Goal: Transaction & Acquisition: Obtain resource

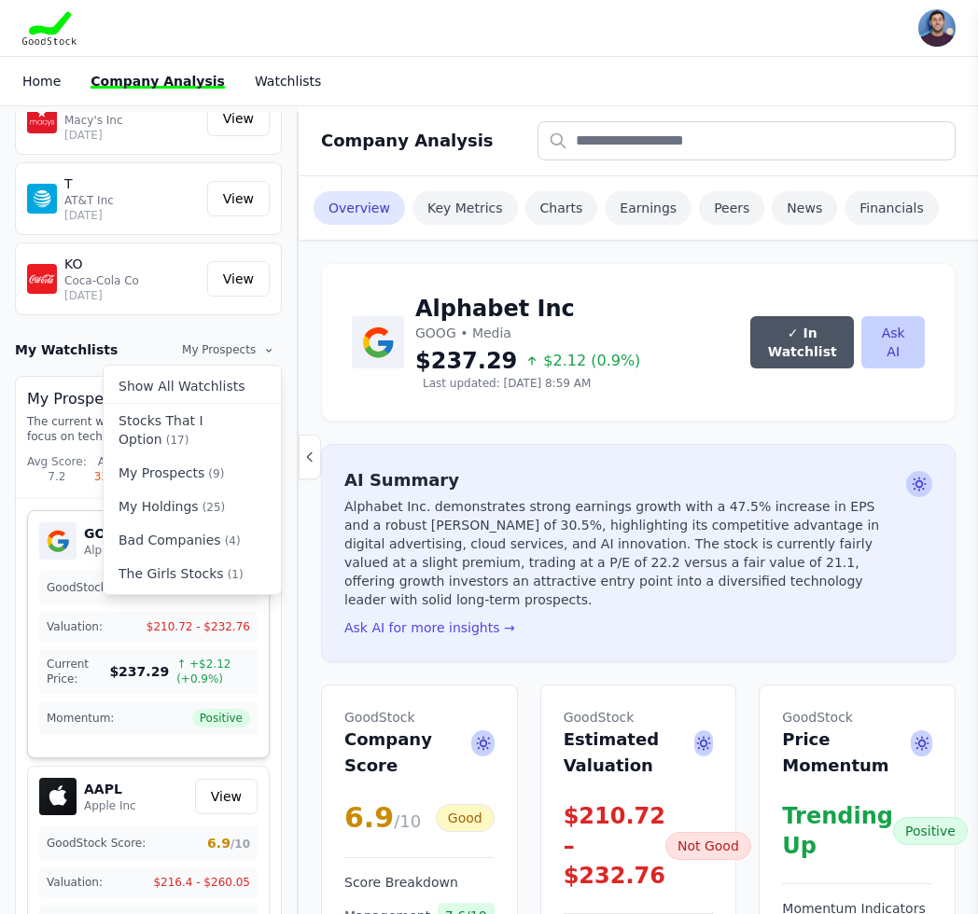
scroll to position [68, 0]
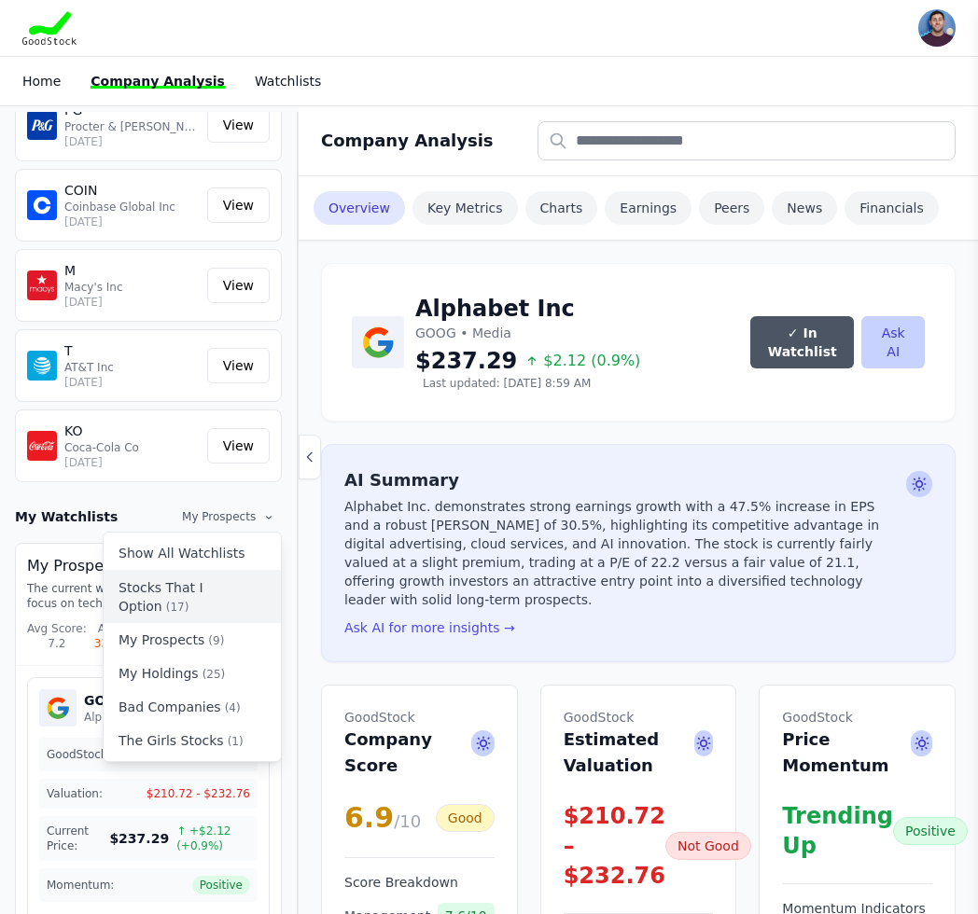
click at [210, 605] on button "Stocks That I Option (17)" at bounding box center [192, 597] width 177 height 52
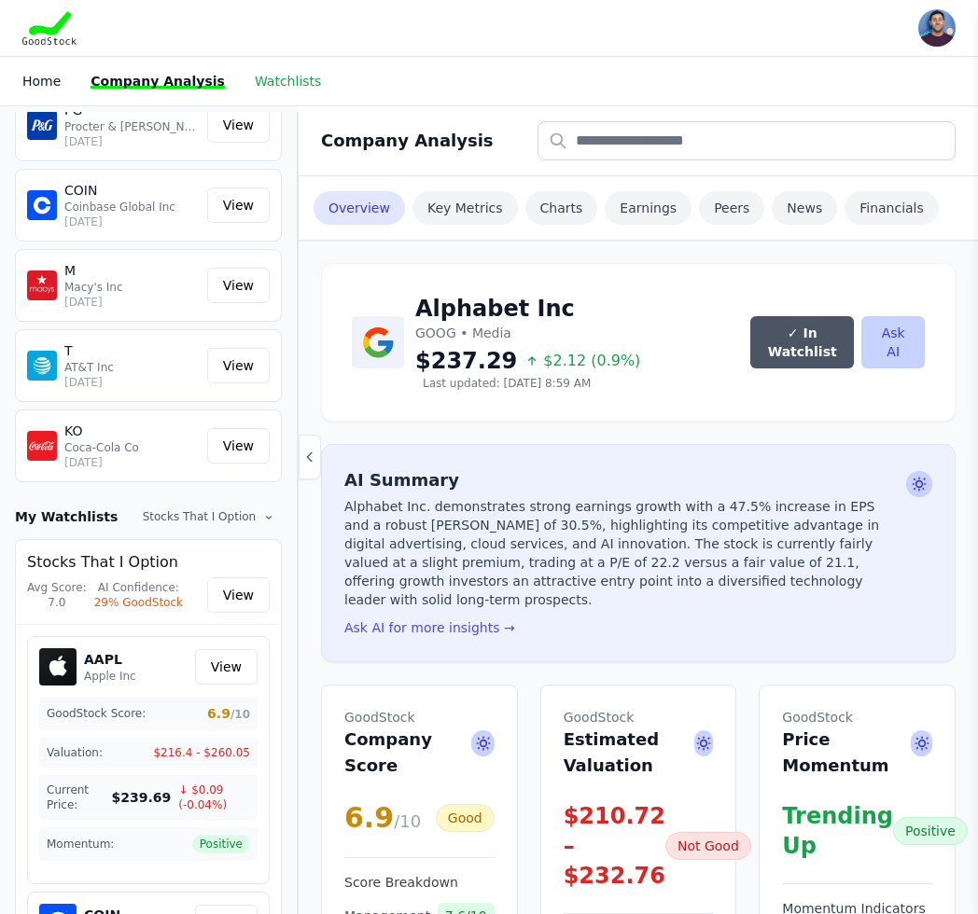
click at [278, 85] on link "Watchlists" at bounding box center [288, 81] width 66 height 15
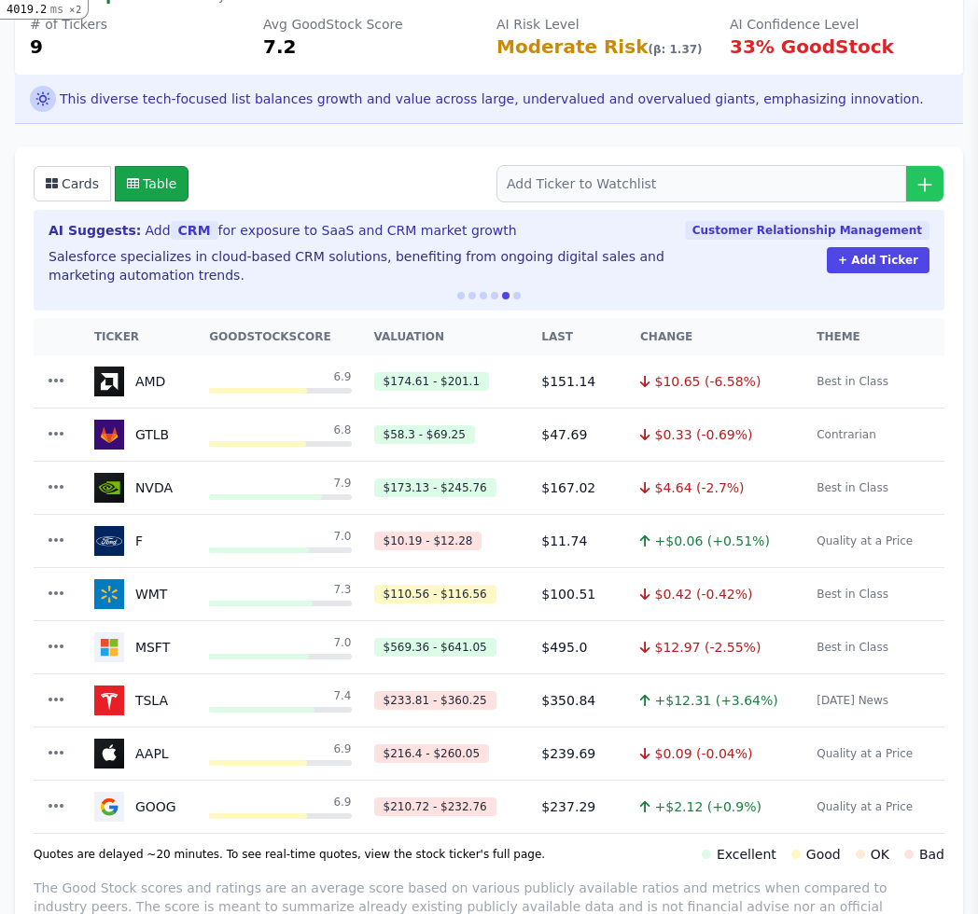
scroll to position [216, 0]
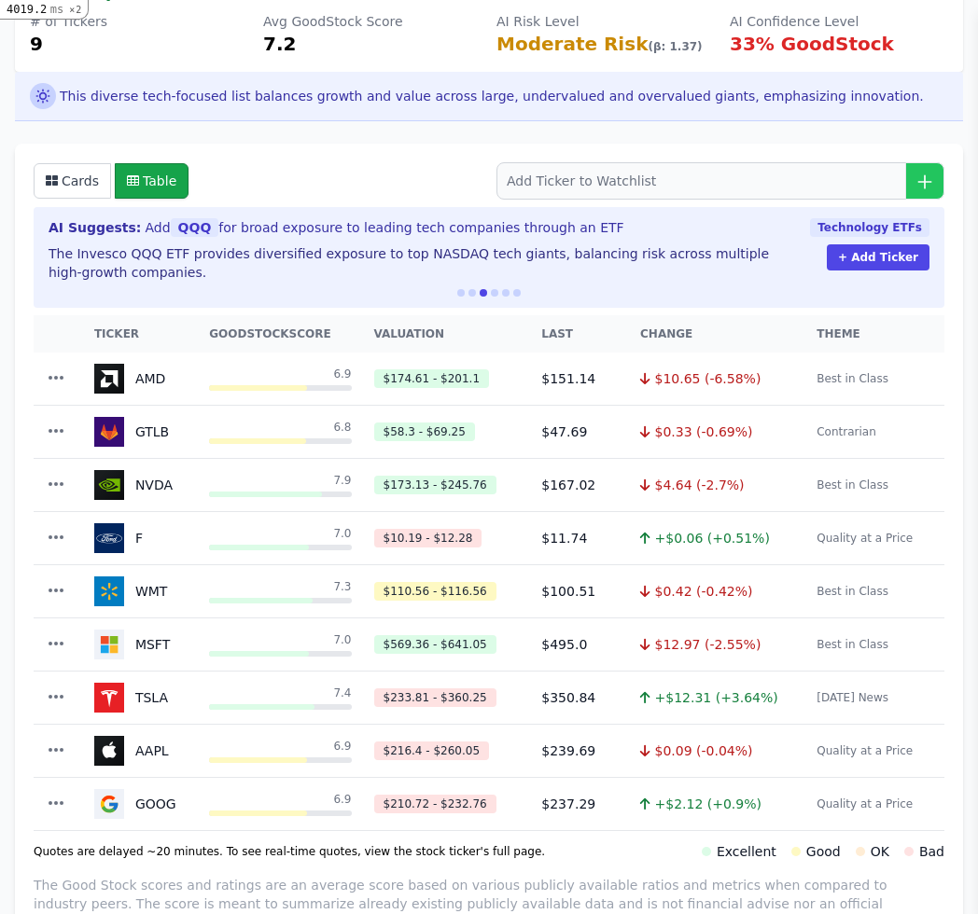
click at [115, 697] on img at bounding box center [109, 698] width 30 height 30
click at [163, 695] on td "TSLA" at bounding box center [140, 698] width 115 height 52
click at [50, 705] on icon "button" at bounding box center [56, 697] width 19 height 19
click at [77, 746] on link "View Full Page" at bounding box center [90, 738] width 181 height 34
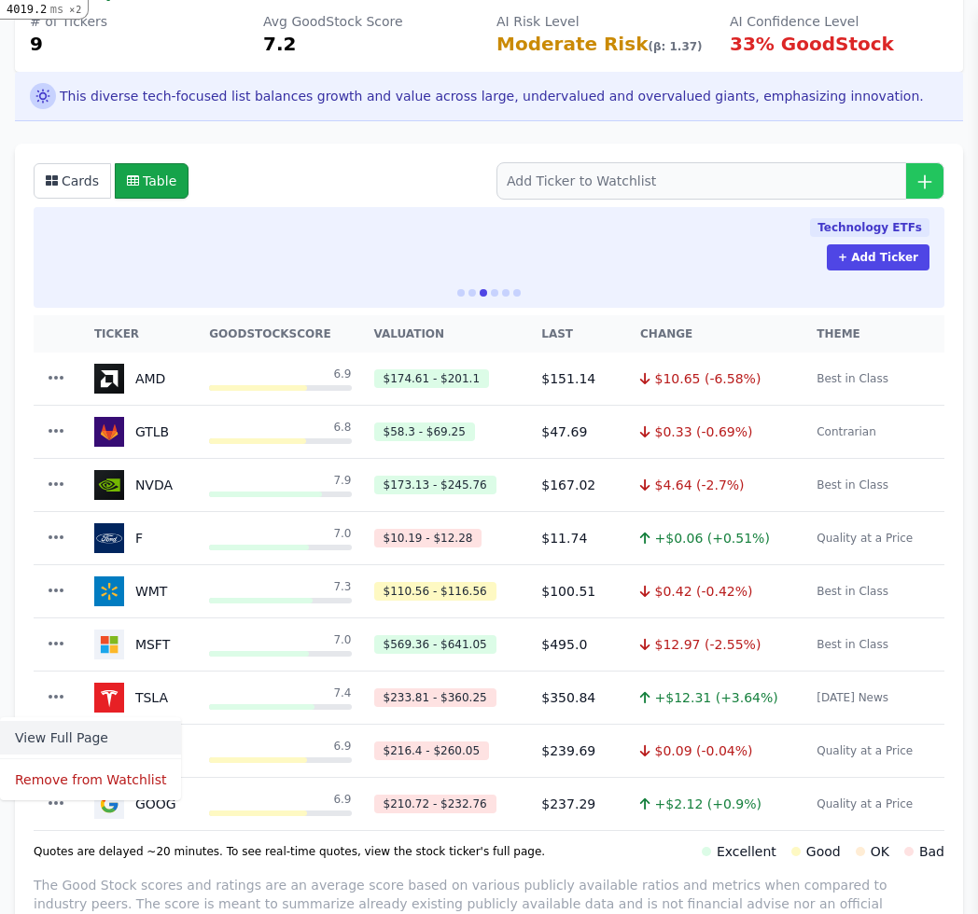
click at [77, 740] on link "View Full Page" at bounding box center [90, 738] width 181 height 34
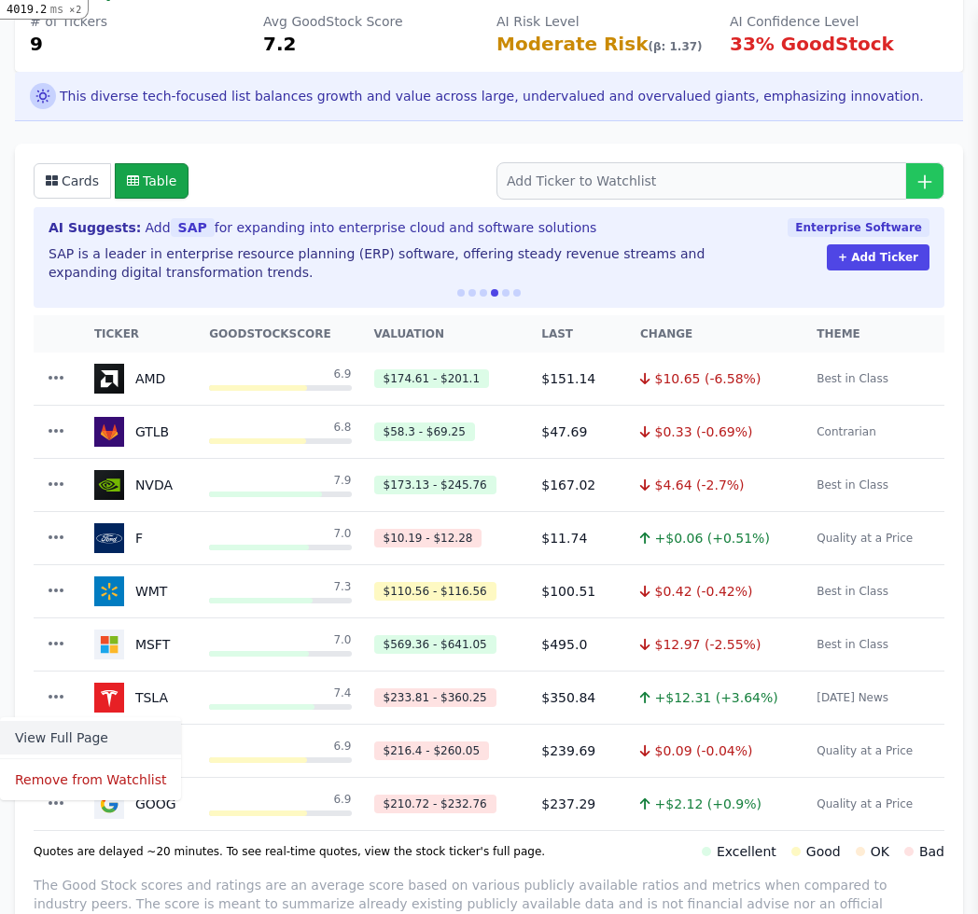
click at [83, 745] on link "View Full Page" at bounding box center [90, 738] width 181 height 34
click at [215, 874] on div "Cards Table AI Suggests: Add SAP for expanding into enterprise cloud and softwa…" at bounding box center [489, 607] width 948 height 926
click at [51, 703] on icon "button" at bounding box center [56, 697] width 19 height 19
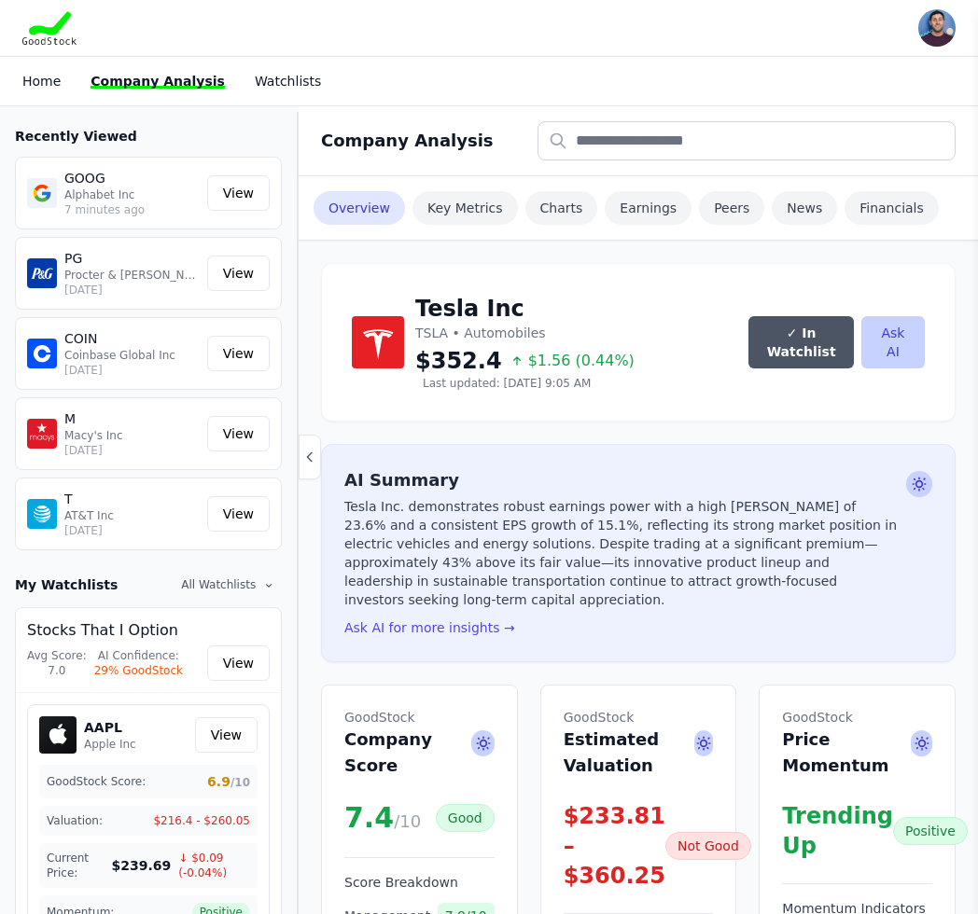
click at [683, 835] on div "Not Good" at bounding box center [708, 846] width 86 height 28
click at [609, 815] on div "$233.81 – $360.25" at bounding box center [615, 846] width 102 height 90
click at [609, 802] on div "$233.81 – $360.25" at bounding box center [615, 846] width 102 height 90
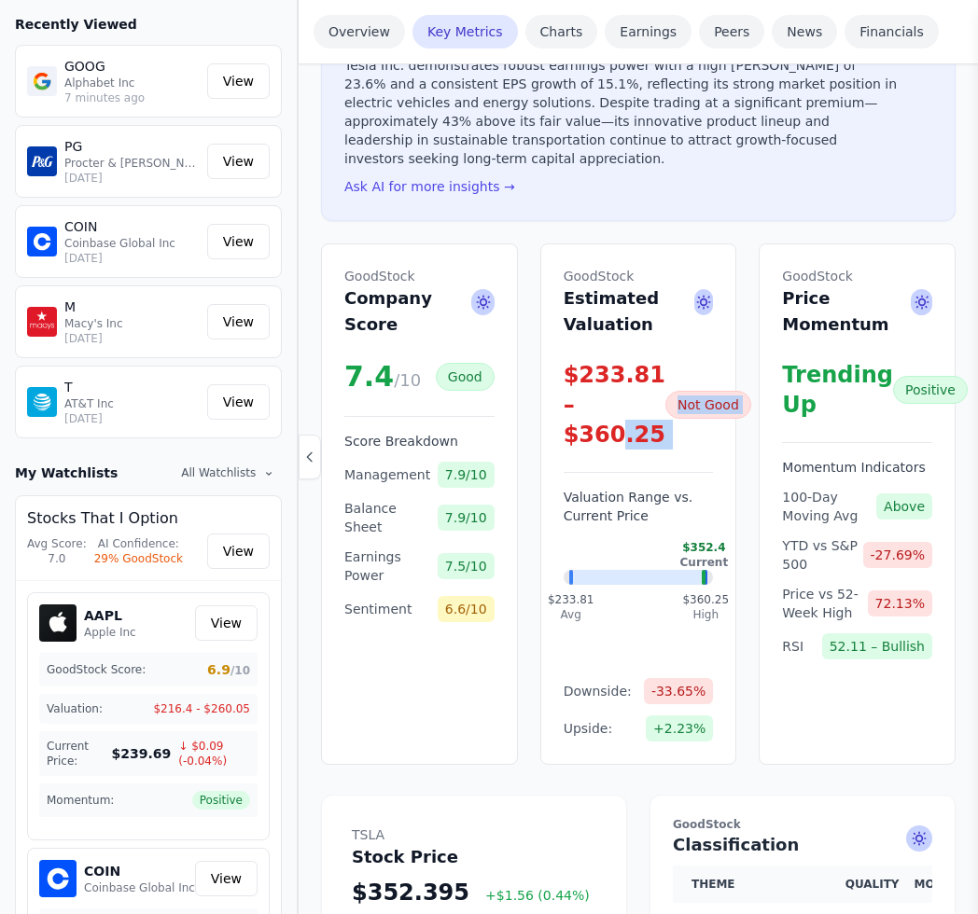
scroll to position [334, 0]
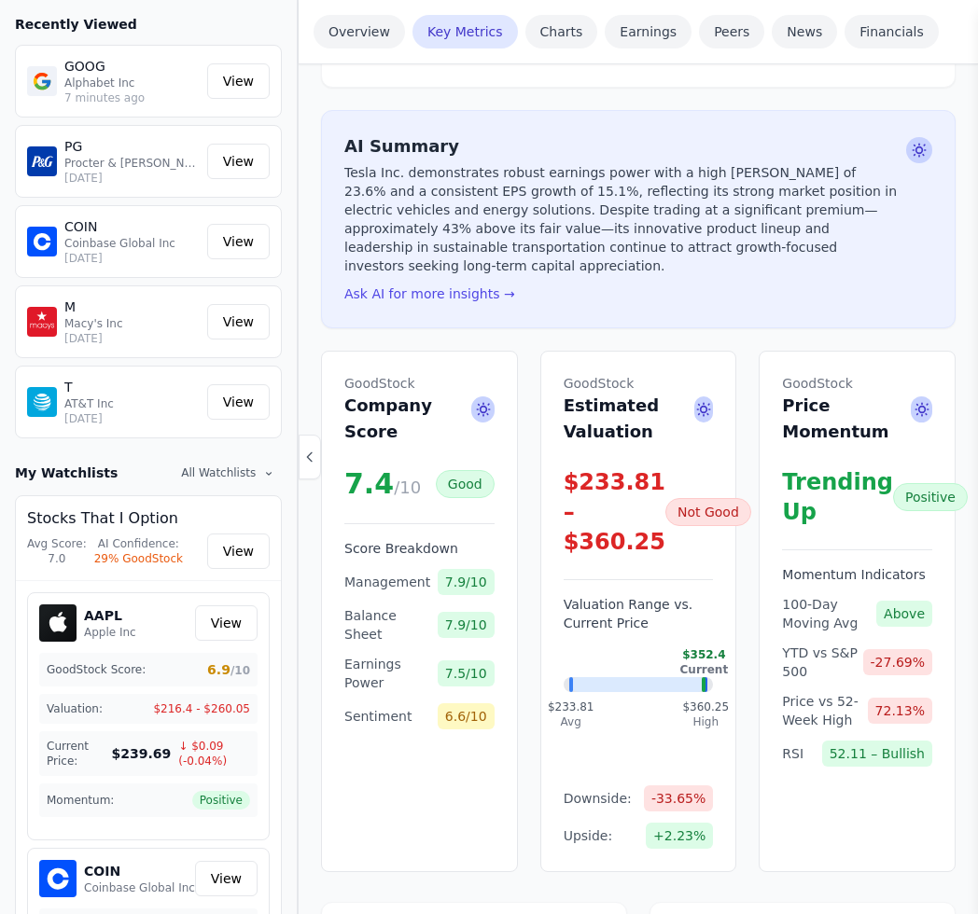
click at [567, 498] on div "$233.81 – $360.25" at bounding box center [615, 512] width 102 height 90
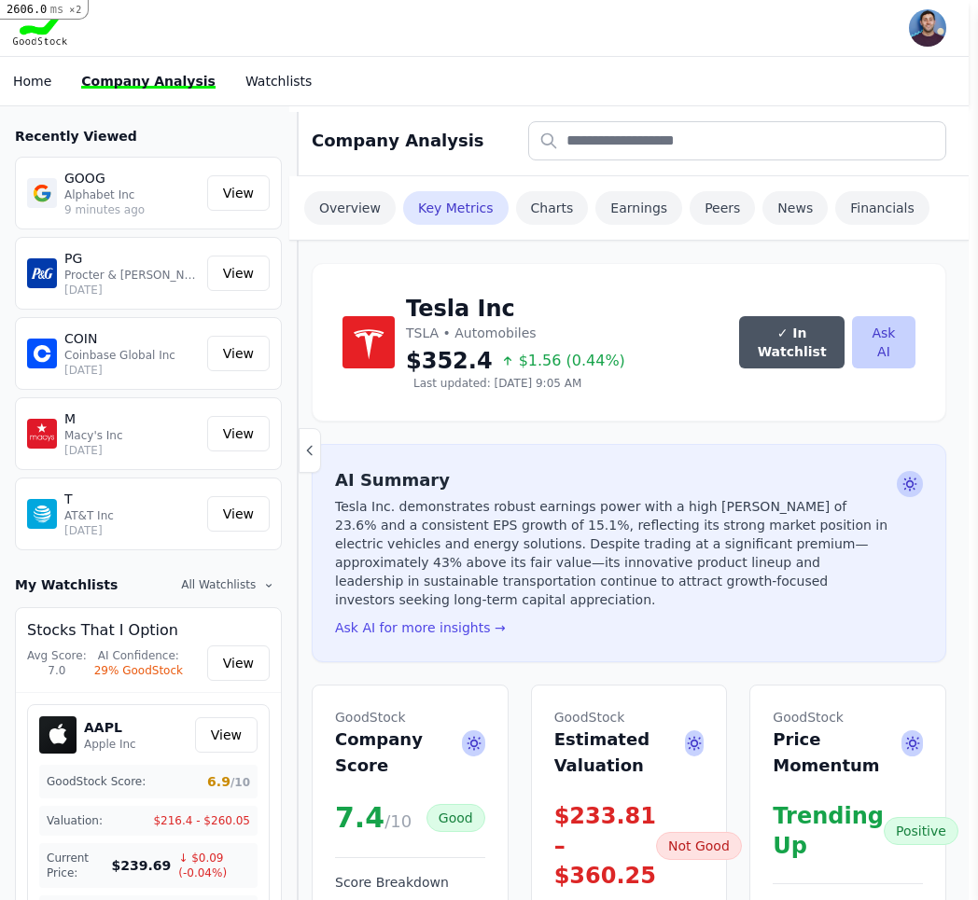
scroll to position [0, 3]
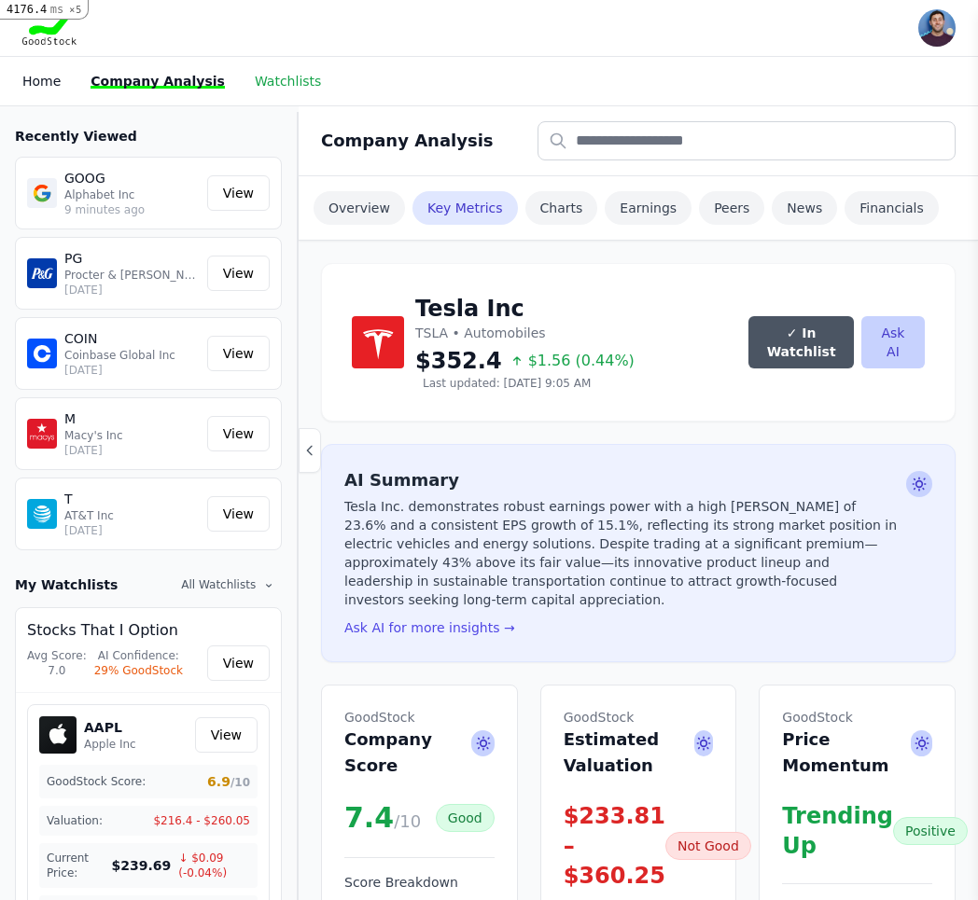
click at [282, 80] on link "Watchlists" at bounding box center [288, 81] width 66 height 15
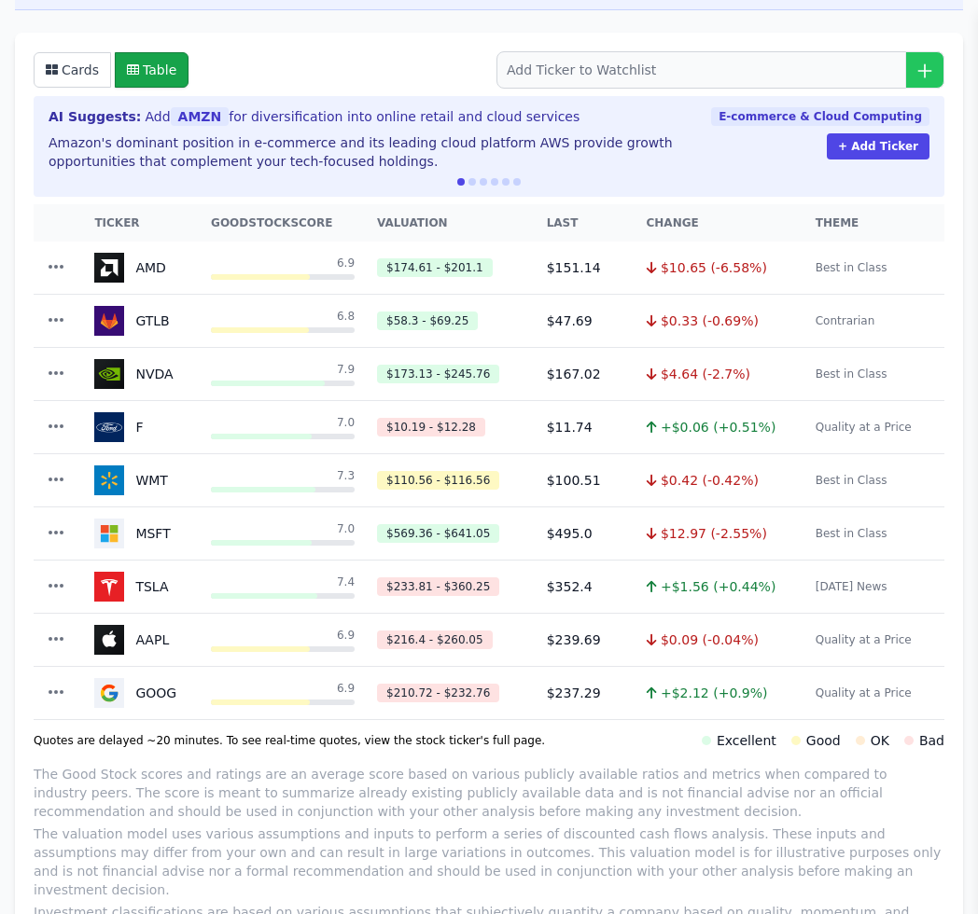
scroll to position [22, 0]
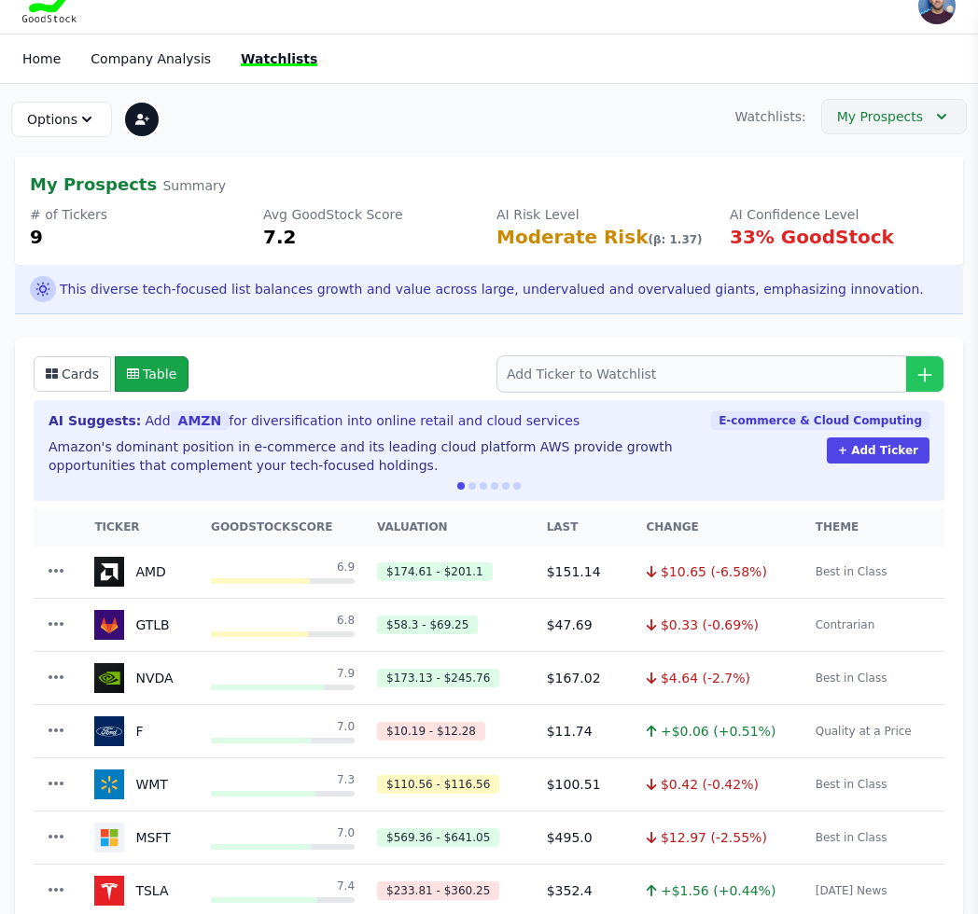
click at [886, 130] on button "My Prospects" at bounding box center [894, 116] width 146 height 35
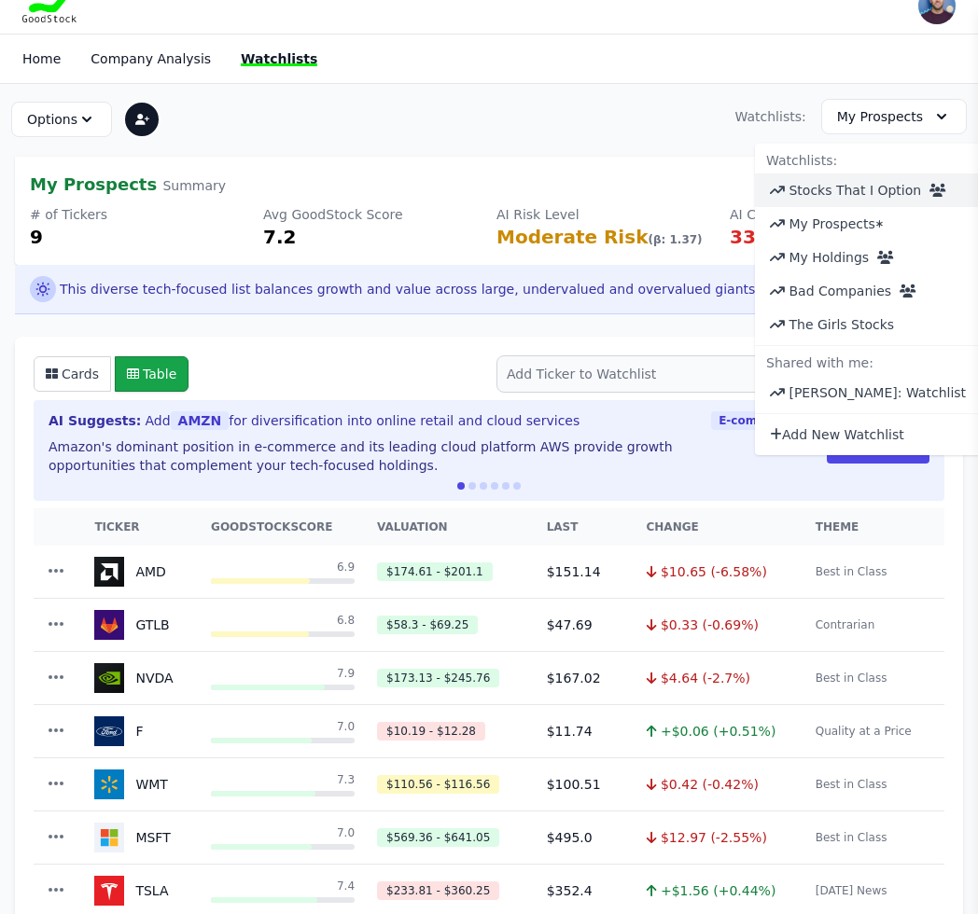
click at [863, 192] on link "Stocks That I Option" at bounding box center [854, 190] width 132 height 15
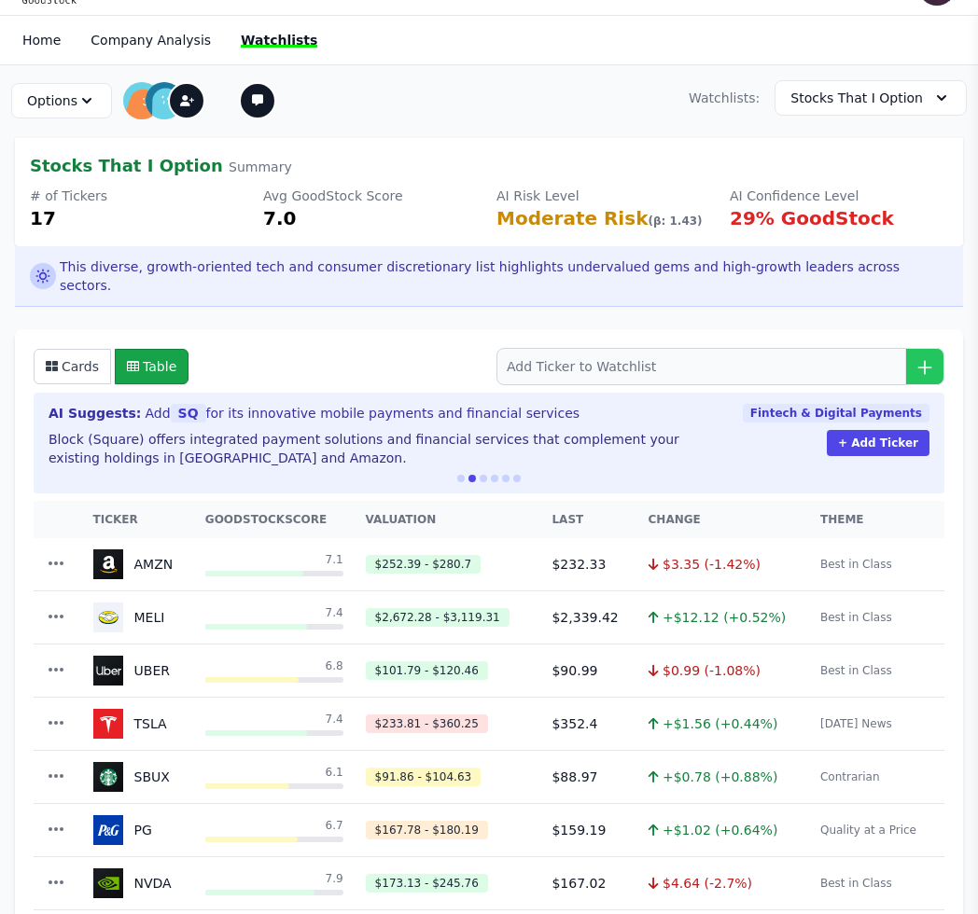
scroll to position [35, 0]
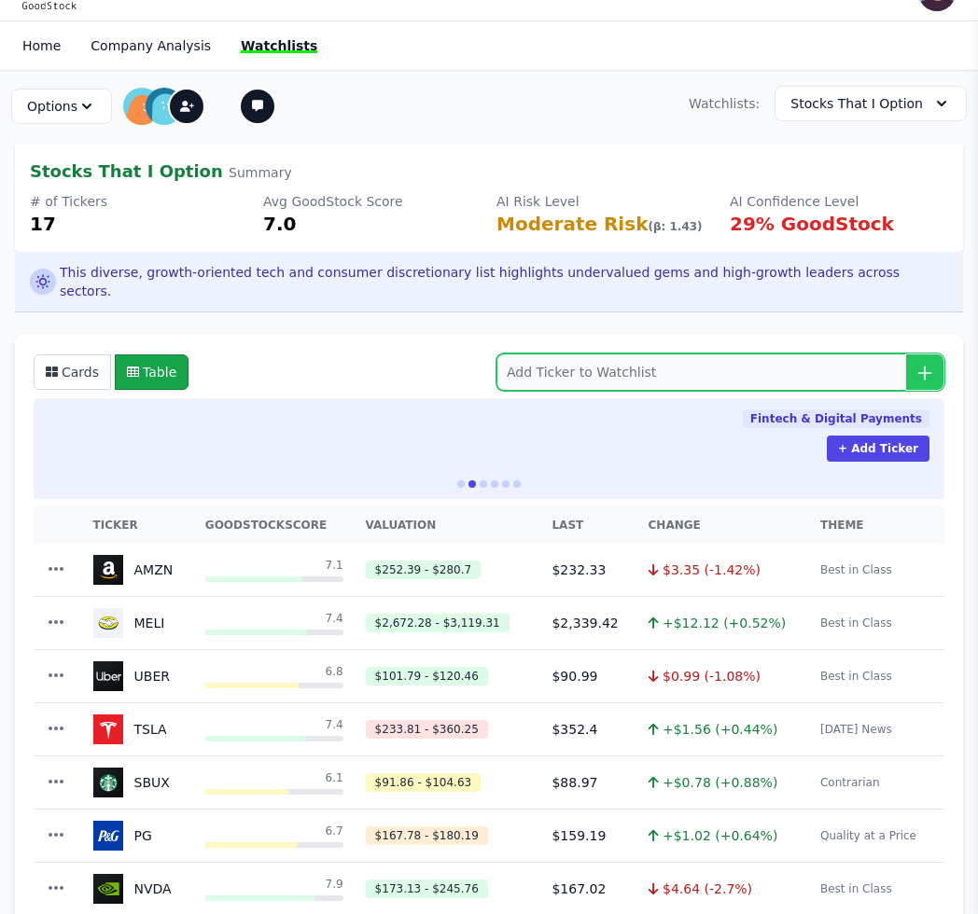
click at [620, 355] on input "search" at bounding box center [720, 372] width 448 height 37
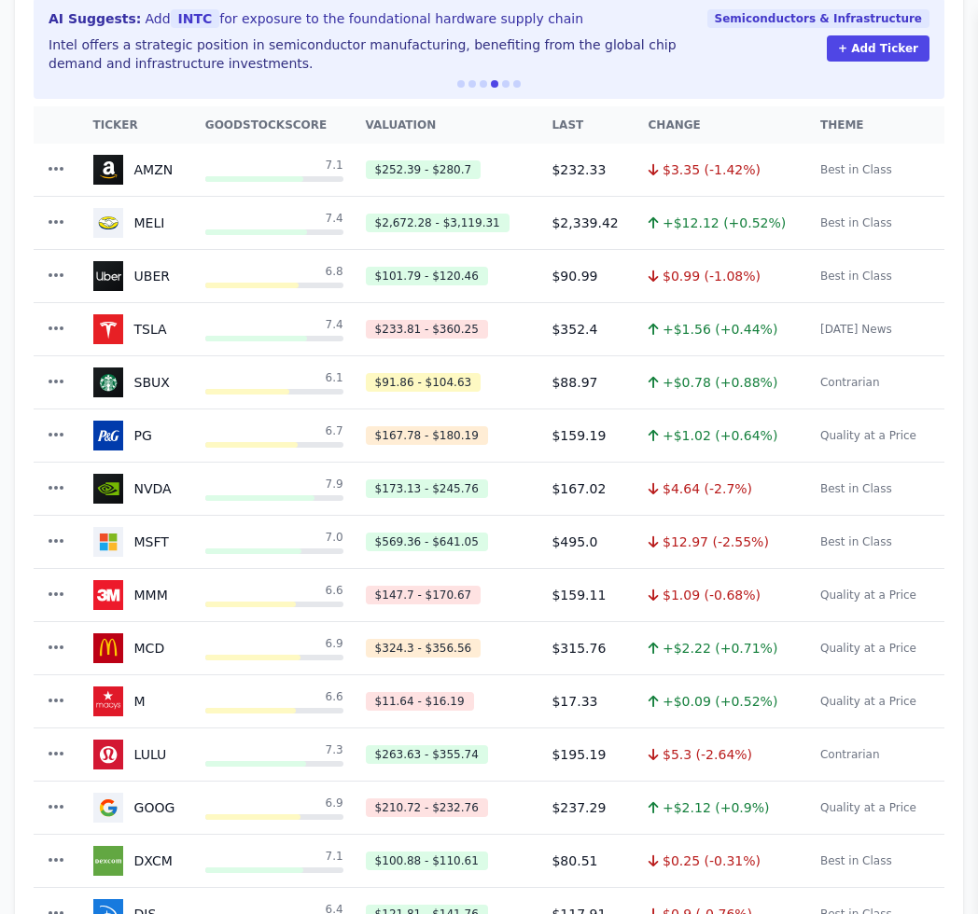
scroll to position [101, 0]
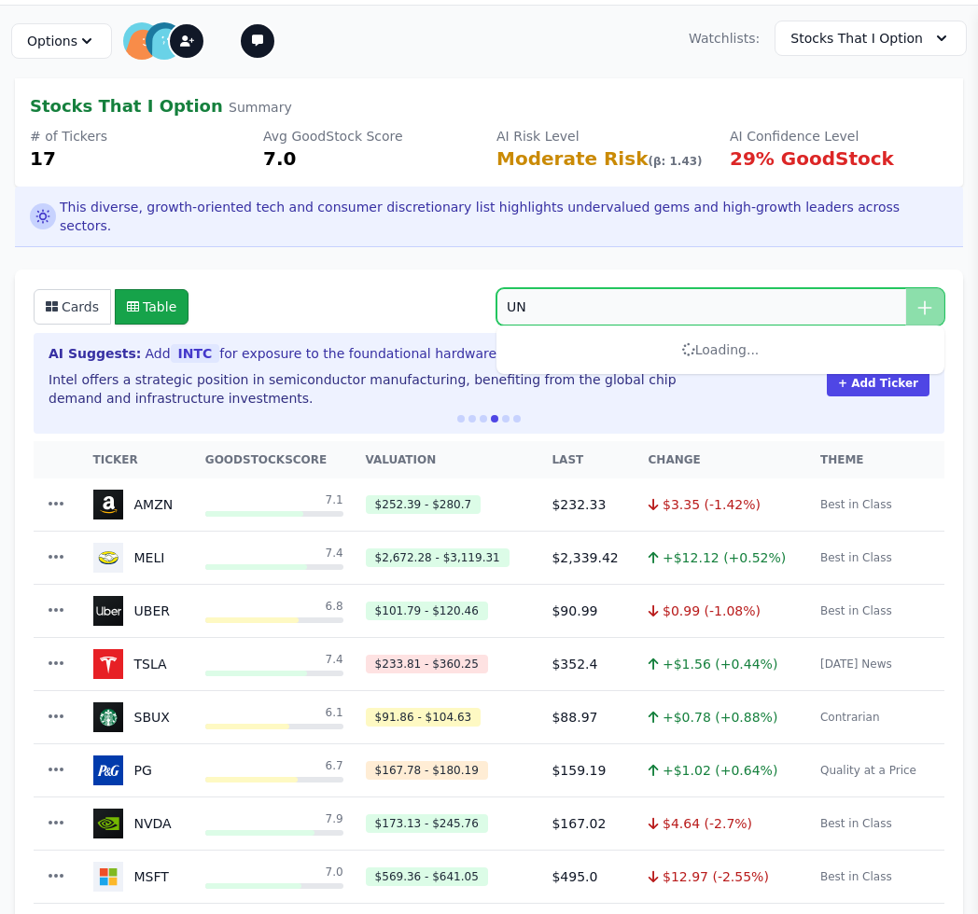
type input "UNH"
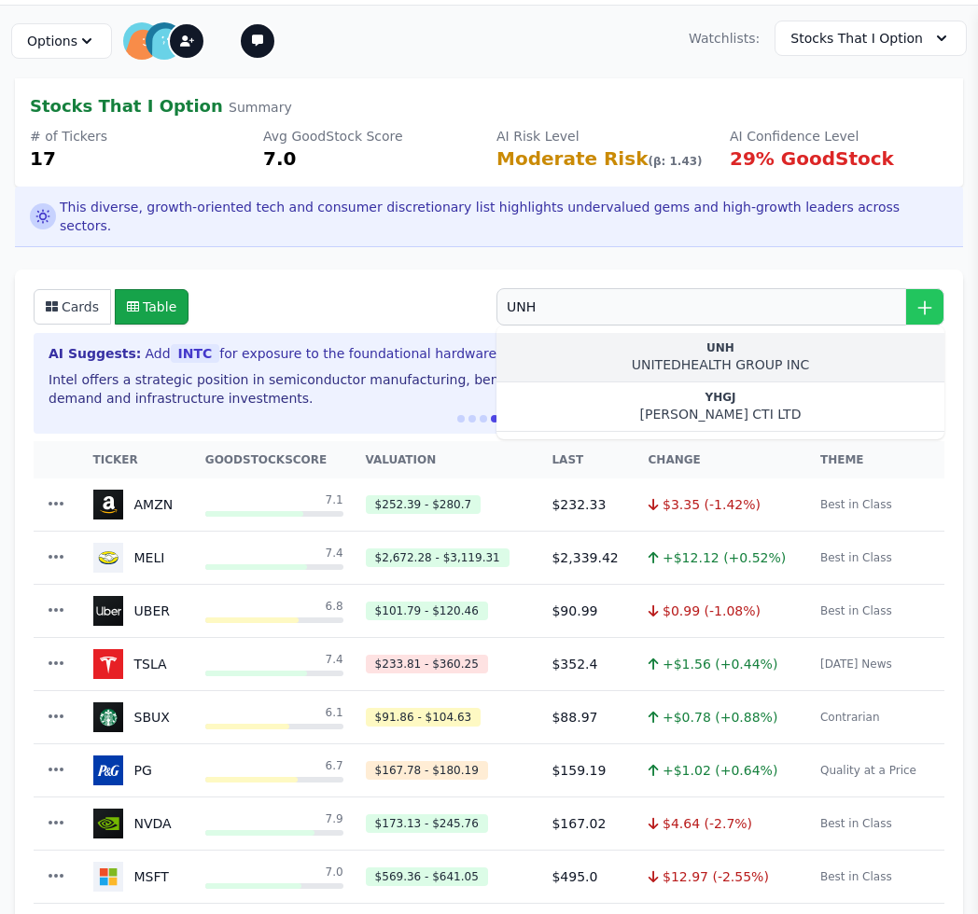
click at [581, 334] on button "UNH UNITEDHEALTH GROUP INC" at bounding box center [720, 357] width 448 height 49
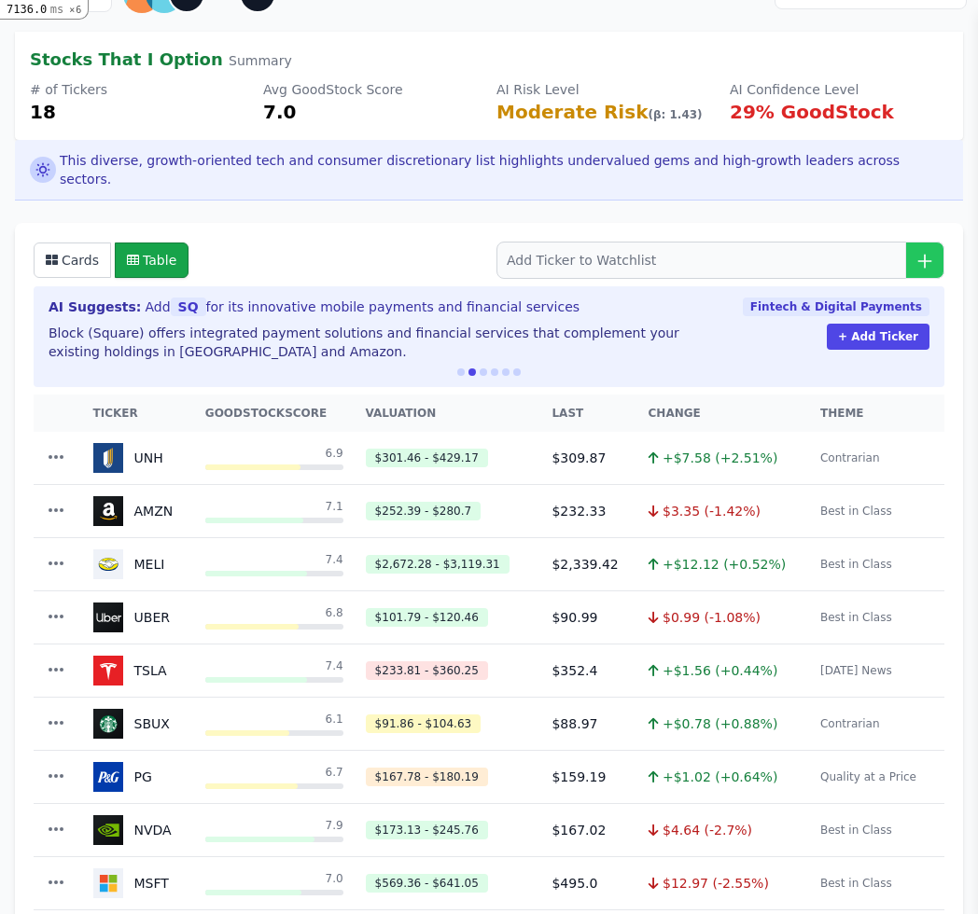
scroll to position [268, 0]
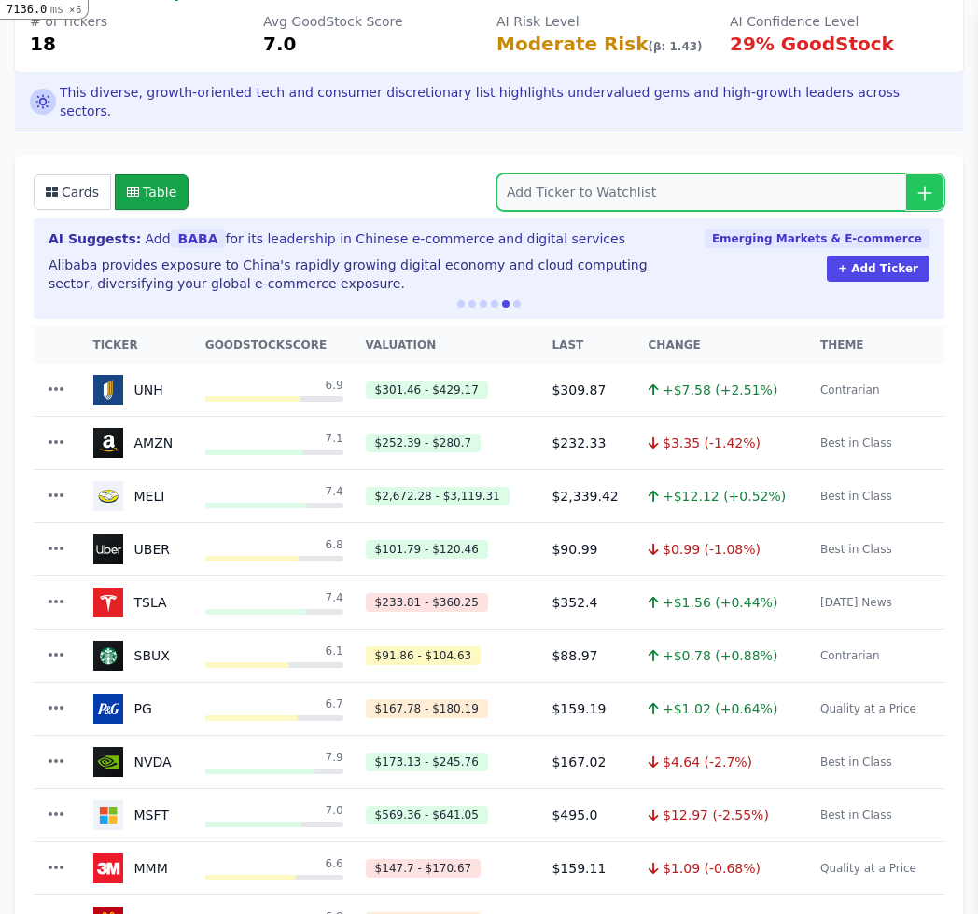
click at [550, 176] on input "search" at bounding box center [720, 192] width 448 height 37
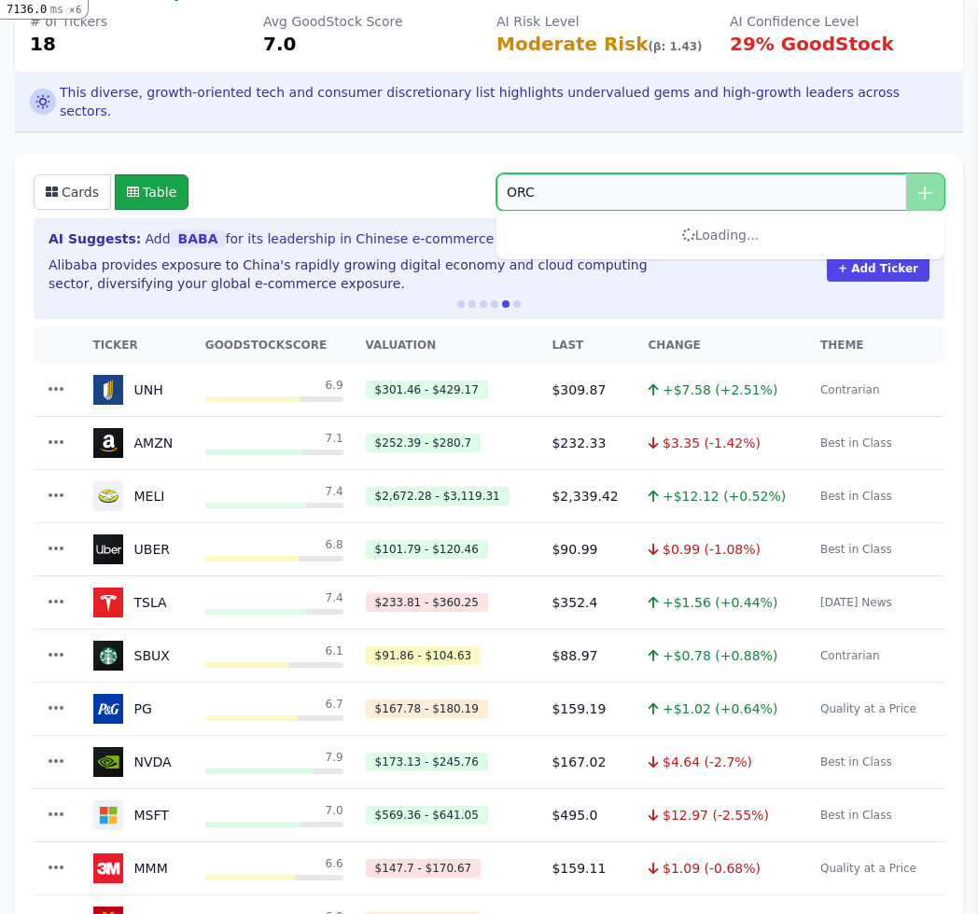
type input "ORCL"
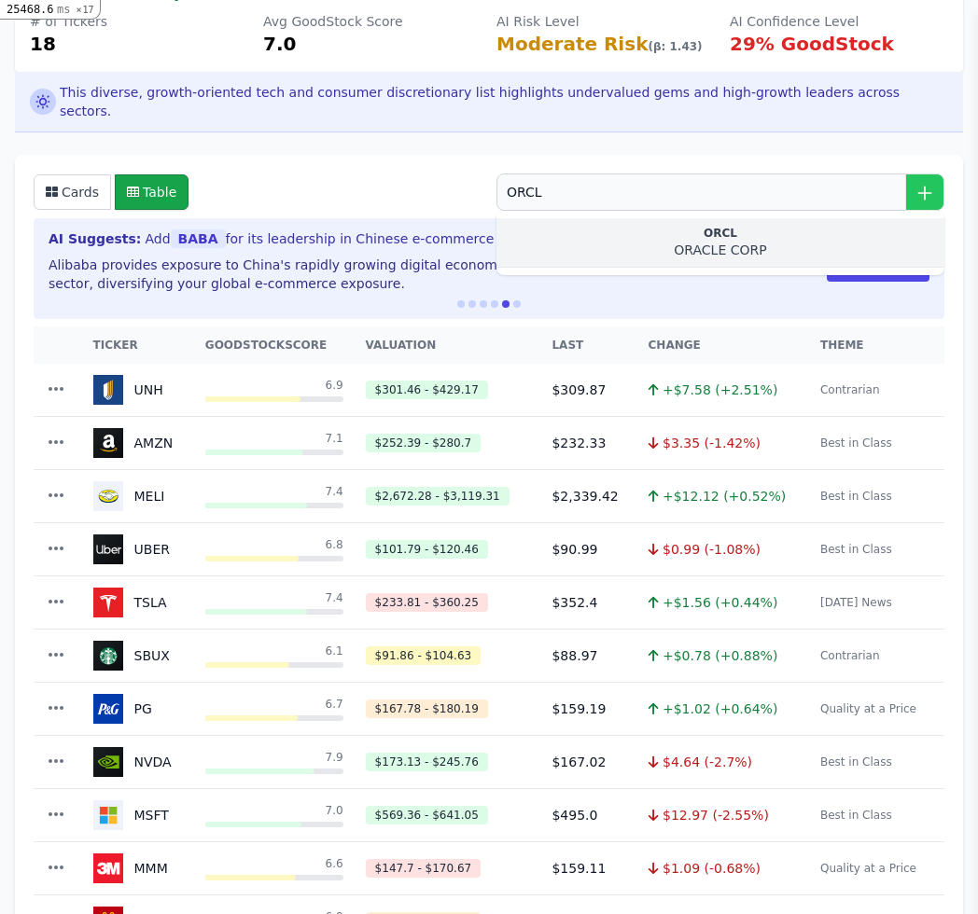
click at [555, 226] on button "ORCL ORACLE CORP" at bounding box center [720, 242] width 448 height 49
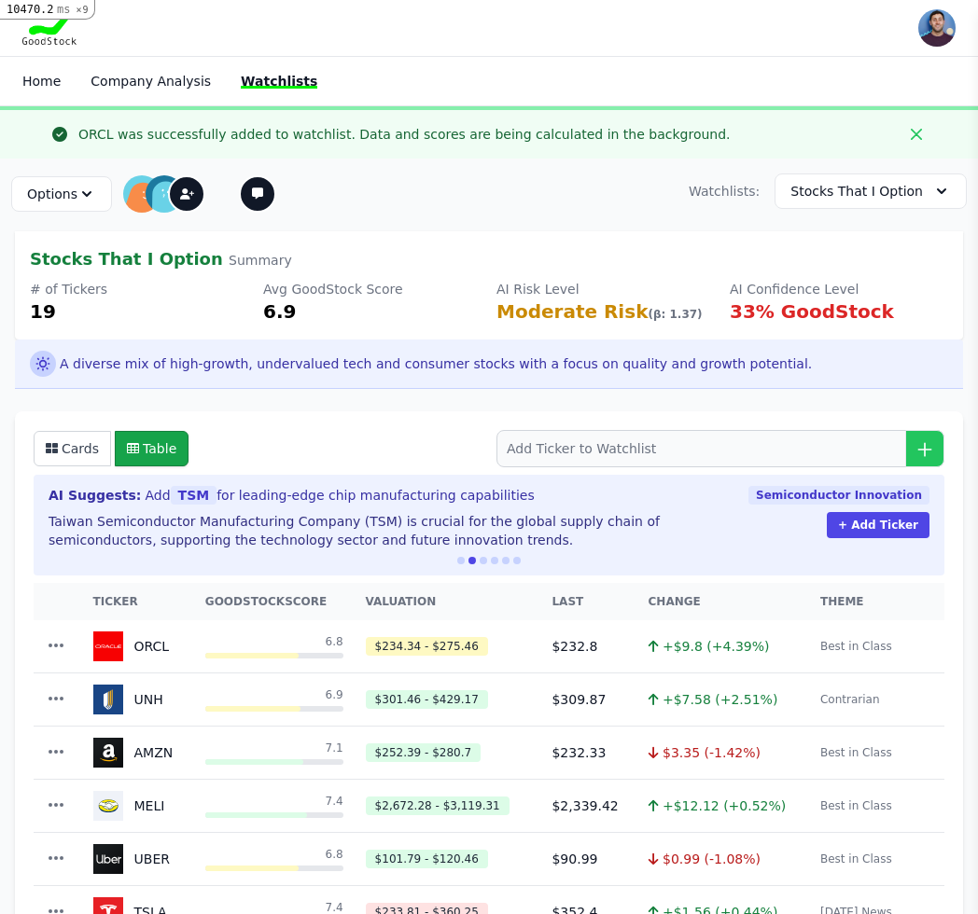
click at [167, 94] on div "Home Company Analysis Watchlists" at bounding box center [255, 81] width 467 height 34
click at [169, 74] on link "Company Analysis" at bounding box center [151, 81] width 120 height 15
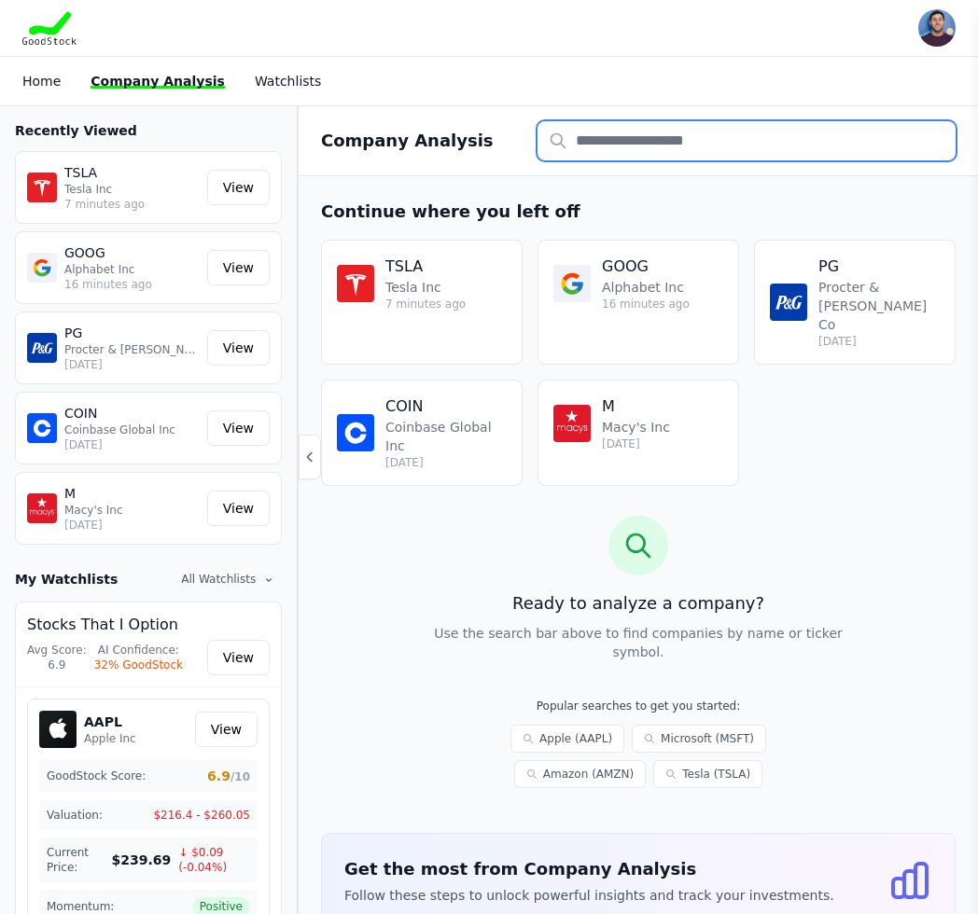
click at [643, 127] on input "text" at bounding box center [746, 140] width 418 height 39
type input "******"
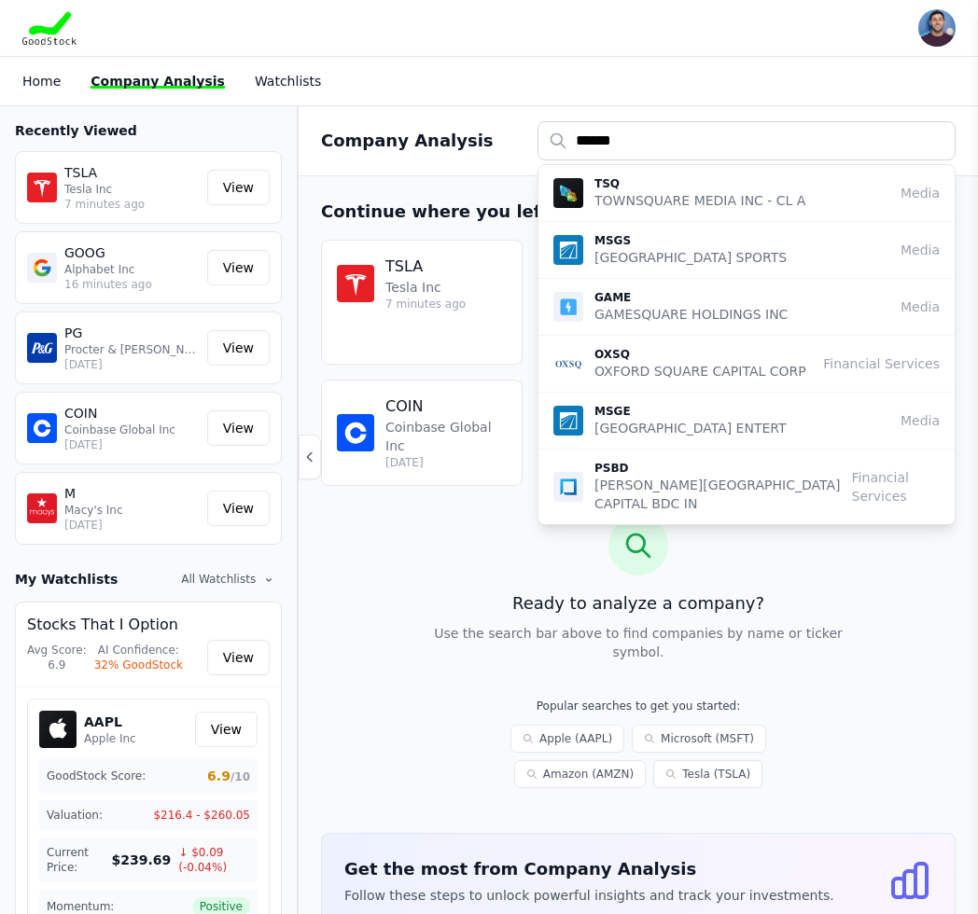
click at [463, 46] on div "Open user menu Laurence Jankelow jankelow@gmail.com Manage Subscription Pro Adm…" at bounding box center [489, 28] width 978 height 56
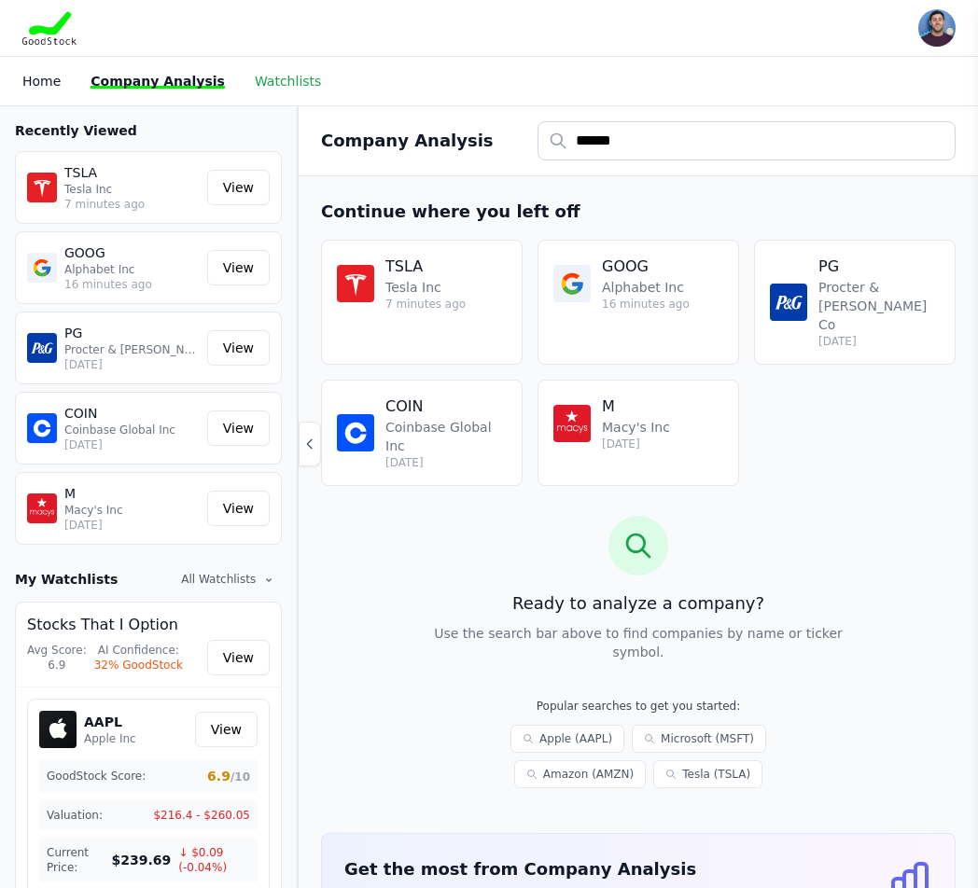
click at [287, 80] on link "Watchlists" at bounding box center [288, 81] width 66 height 15
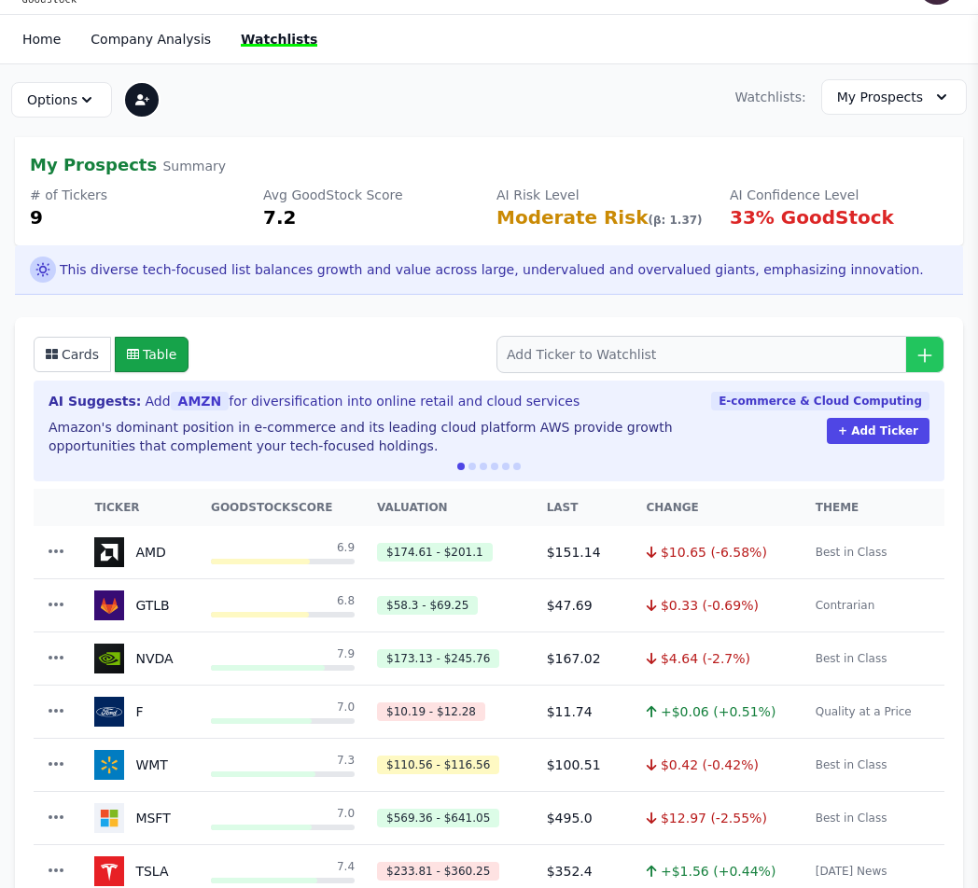
scroll to position [63, 0]
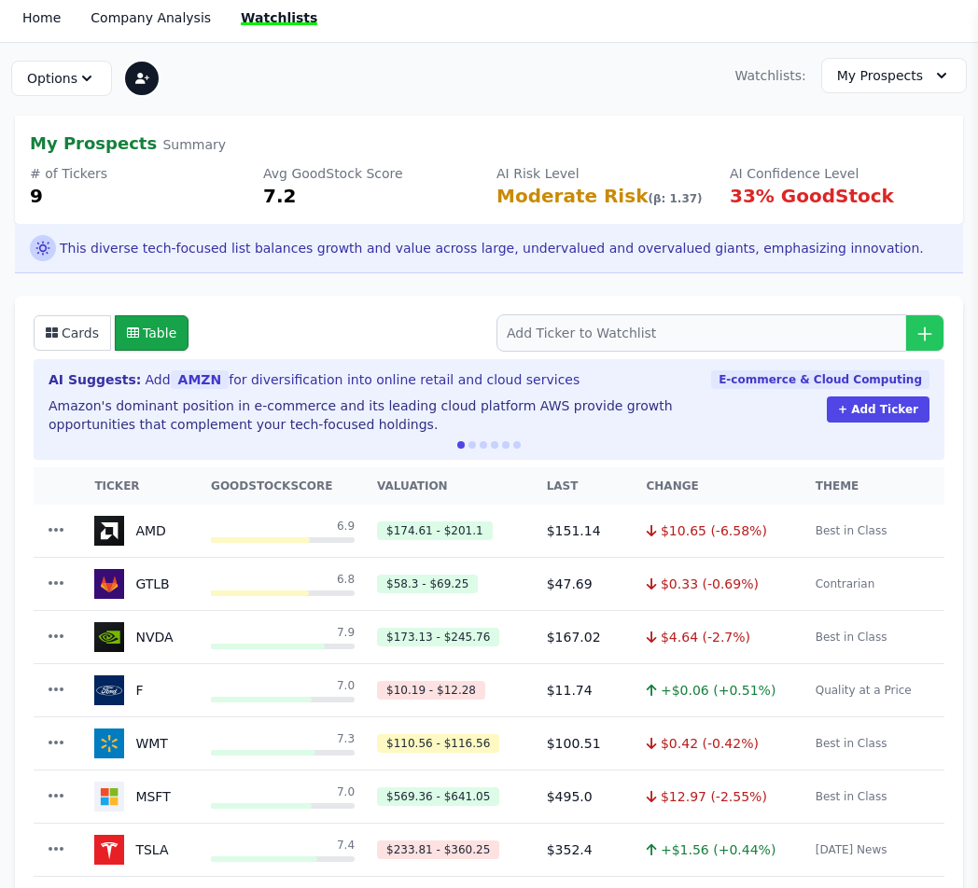
click at [472, 445] on button at bounding box center [471, 444] width 7 height 7
click at [482, 444] on button at bounding box center [483, 444] width 7 height 7
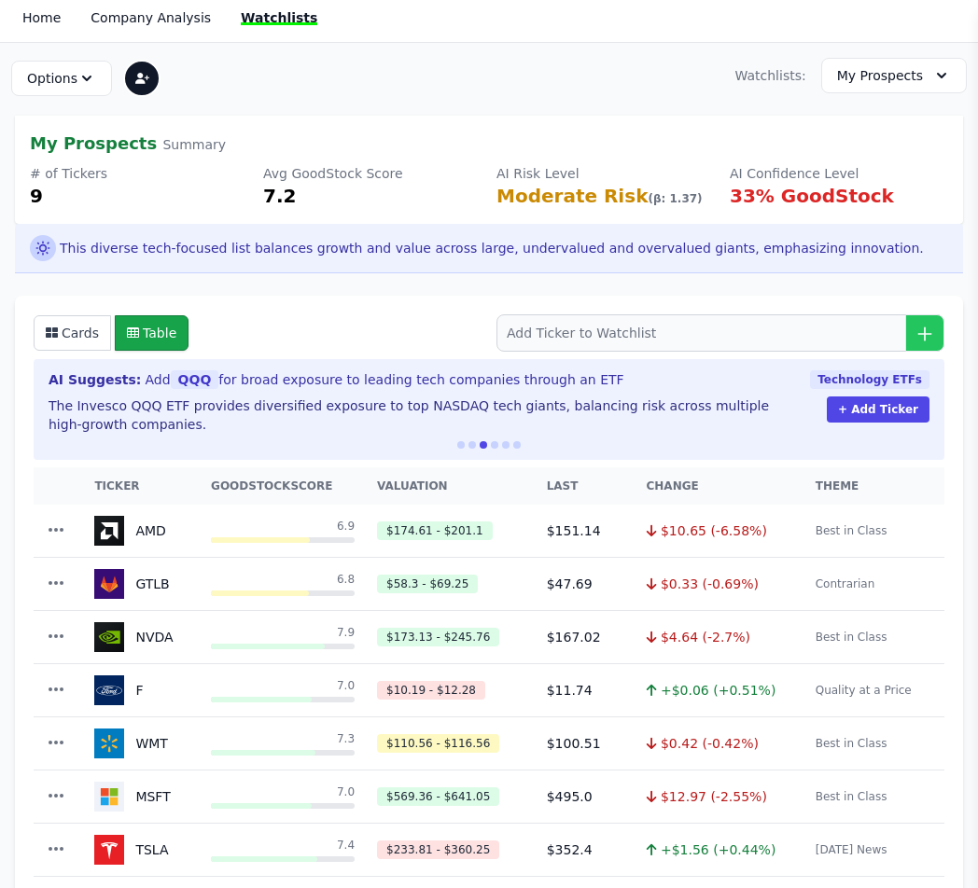
click at [493, 444] on button at bounding box center [494, 444] width 7 height 7
click at [519, 444] on button at bounding box center [516, 444] width 7 height 7
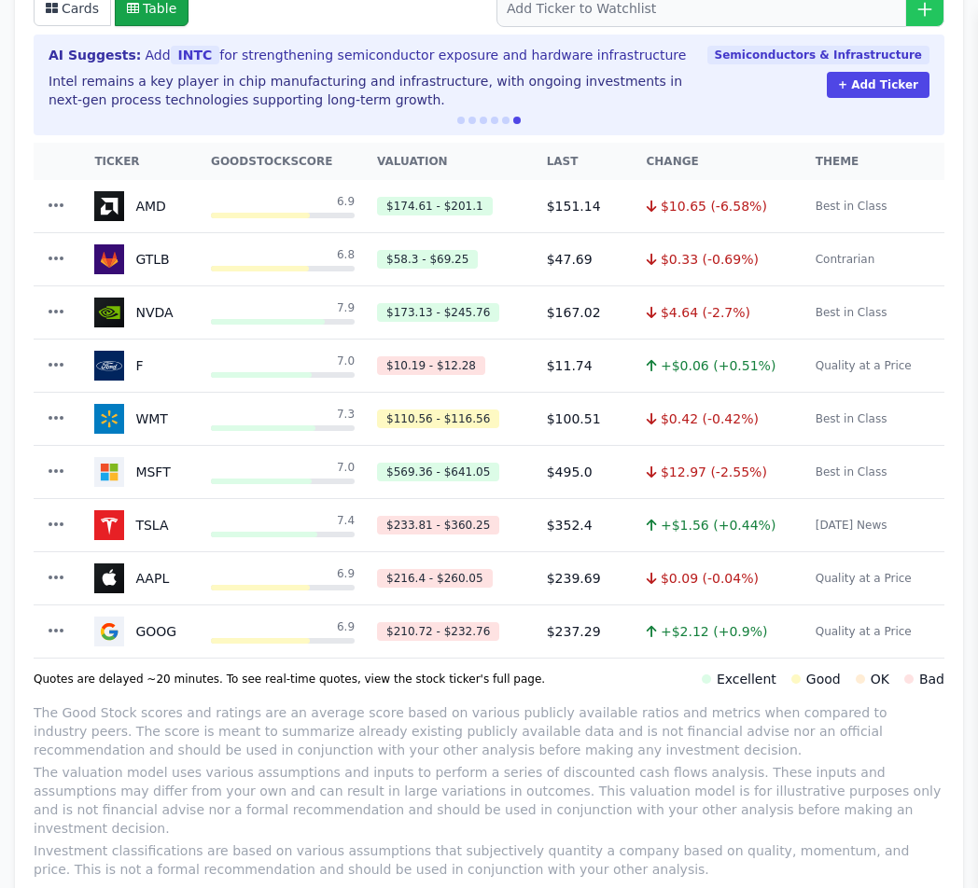
scroll to position [0, 0]
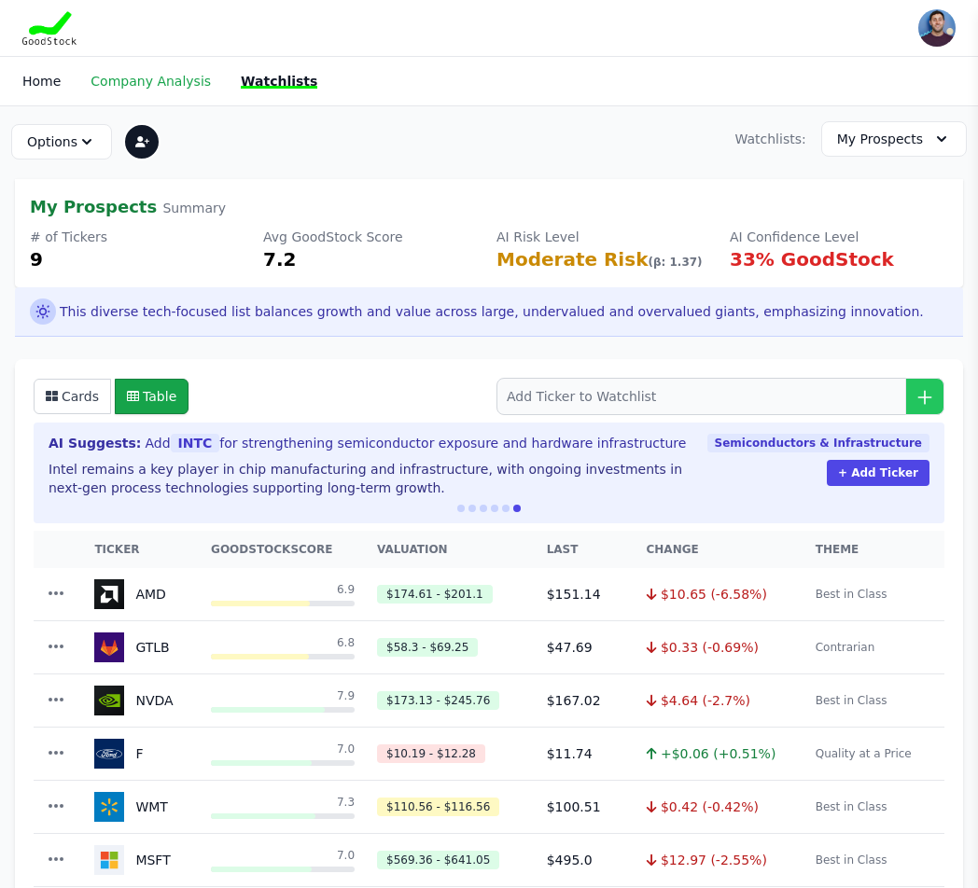
click at [159, 74] on link "Company Analysis" at bounding box center [151, 81] width 120 height 15
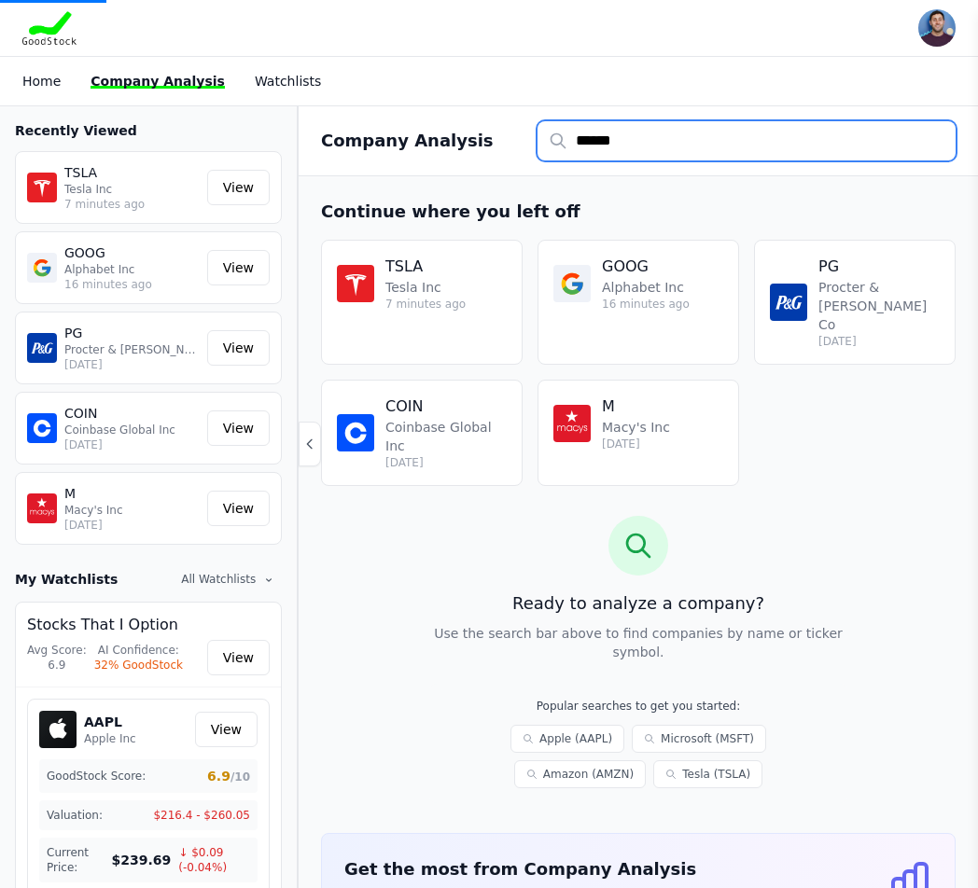
click at [666, 132] on input "******" at bounding box center [746, 140] width 418 height 39
type input "**"
drag, startPoint x: 563, startPoint y: 124, endPoint x: 576, endPoint y: 129, distance: 13.9
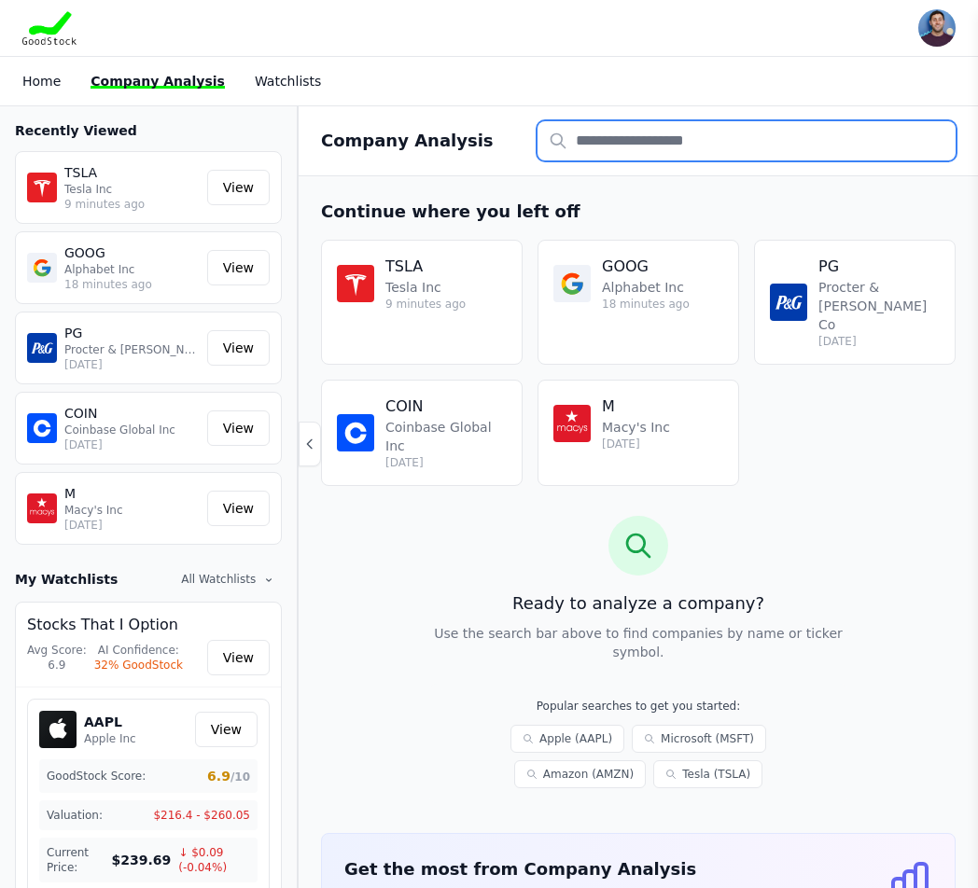
click at [564, 125] on input "text" at bounding box center [746, 140] width 418 height 39
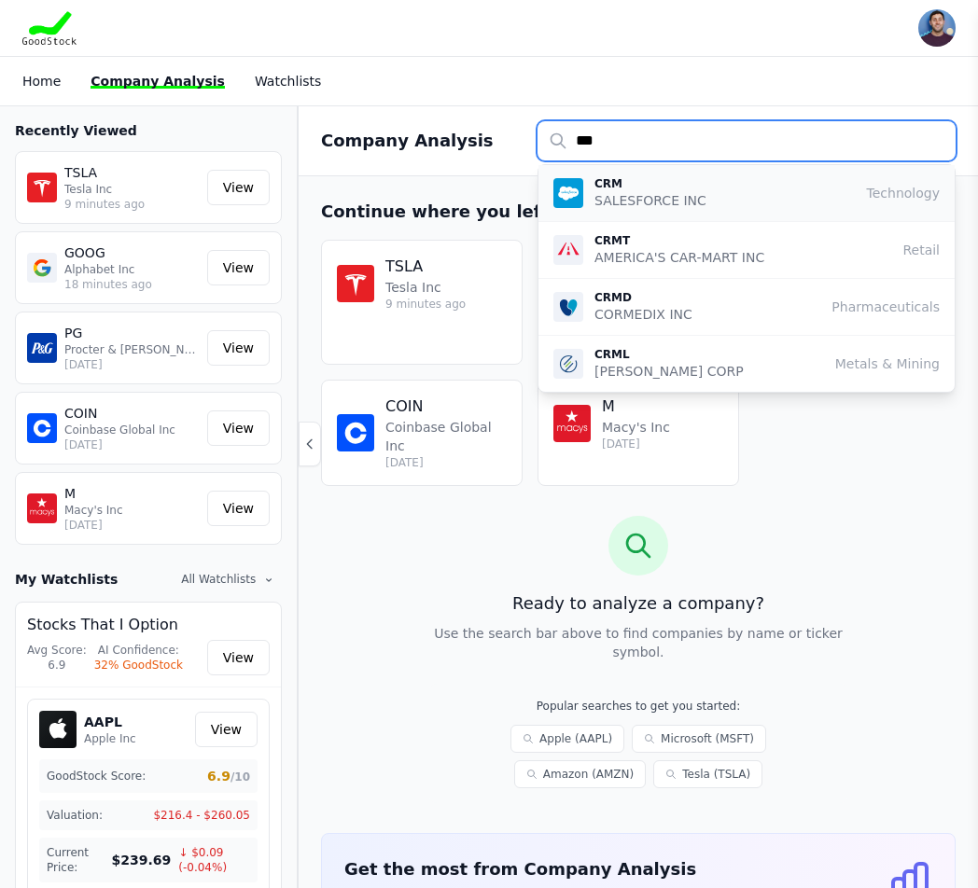
type input "***"
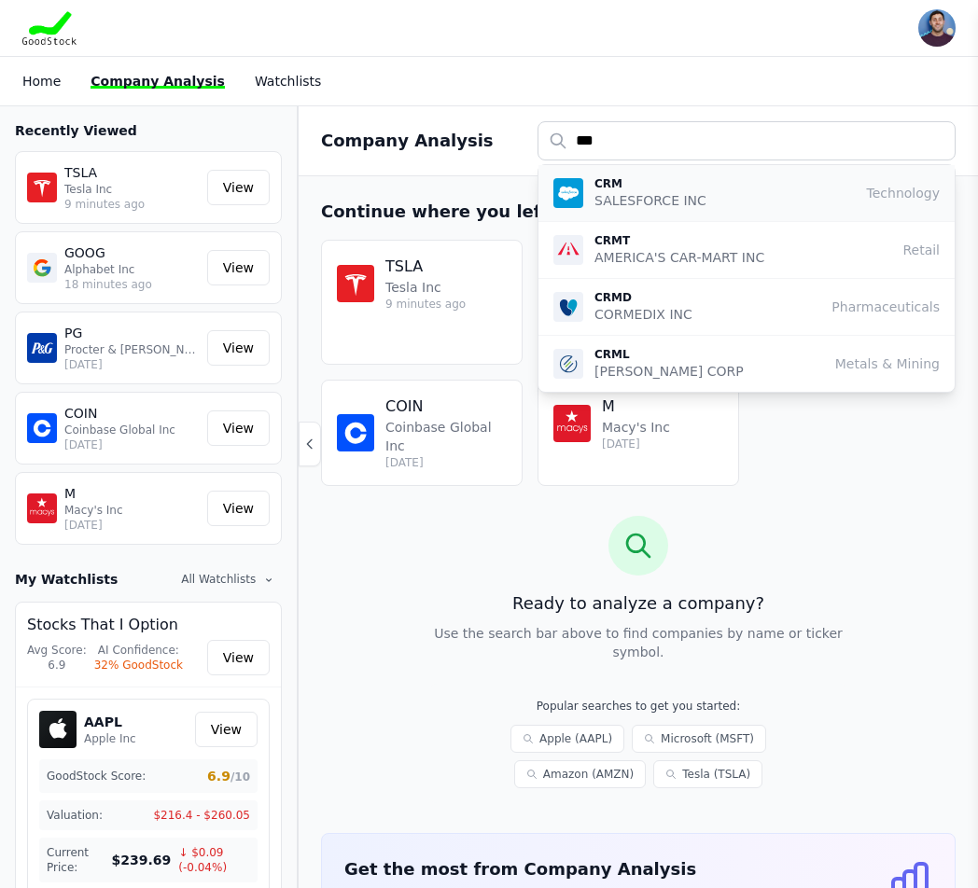
click at [662, 188] on p "CRM" at bounding box center [650, 183] width 112 height 15
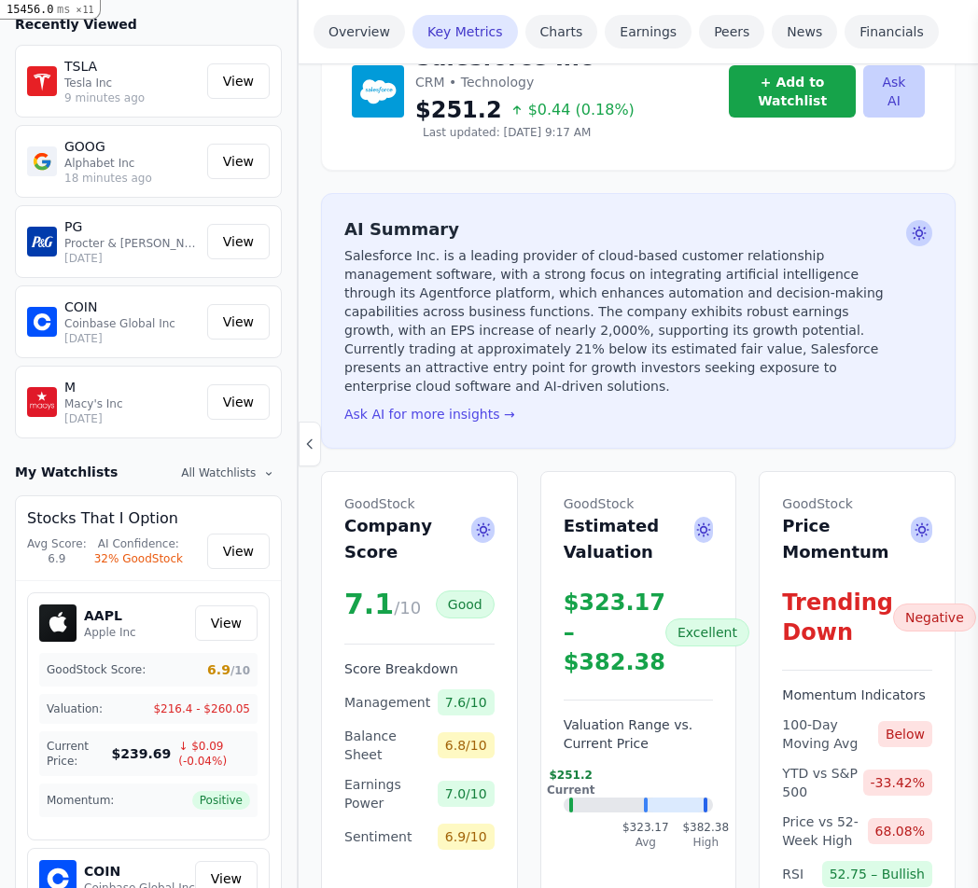
scroll to position [246, 0]
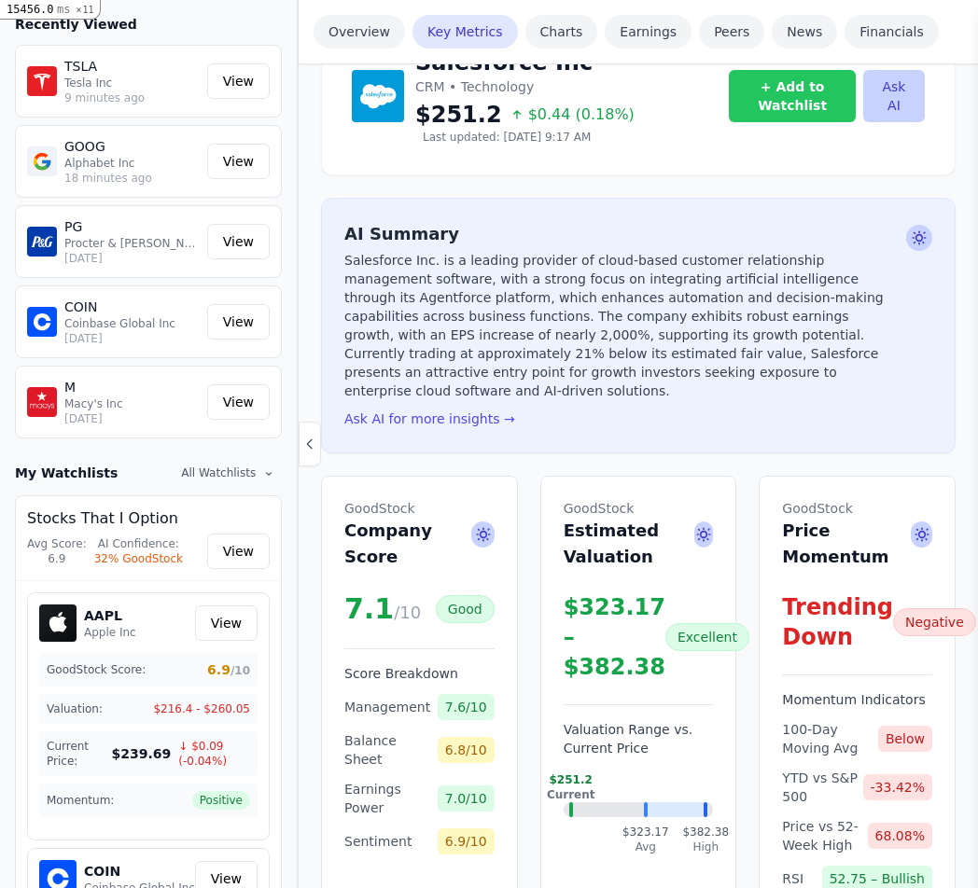
click at [759, 99] on button "+ Add to Watchlist" at bounding box center [792, 96] width 127 height 52
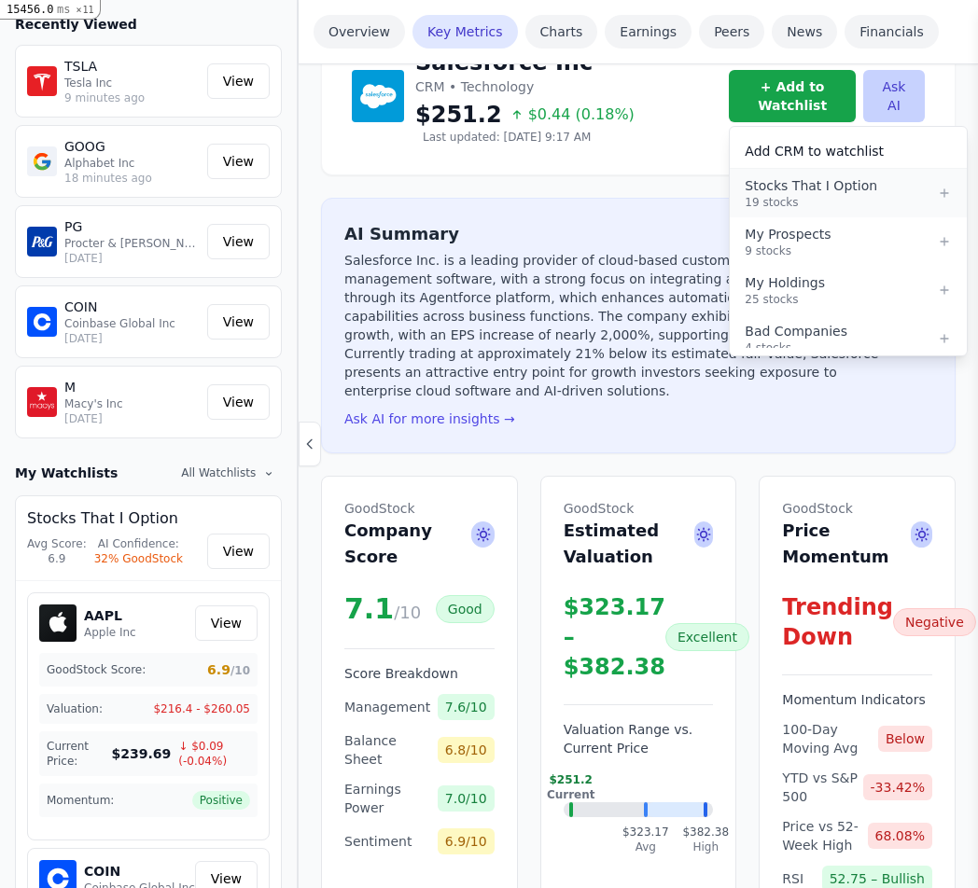
click at [937, 187] on icon "button" at bounding box center [944, 193] width 15 height 15
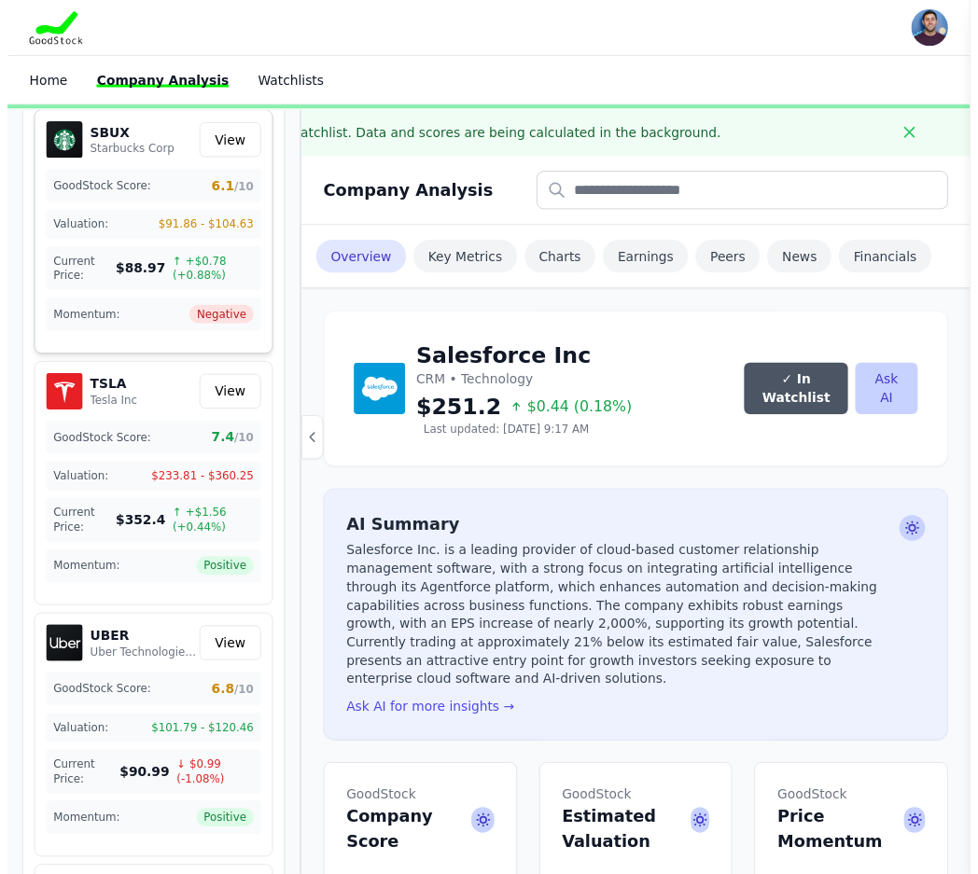
scroll to position [3698, 0]
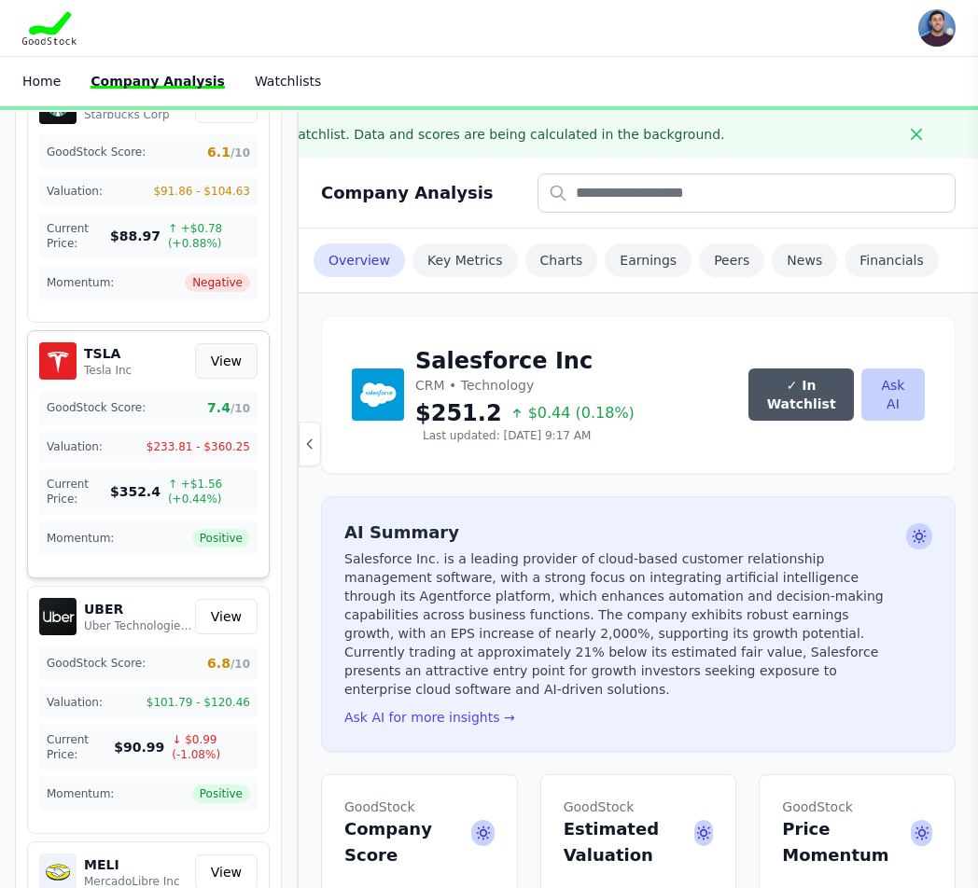
click at [216, 367] on link "View" at bounding box center [226, 360] width 63 height 35
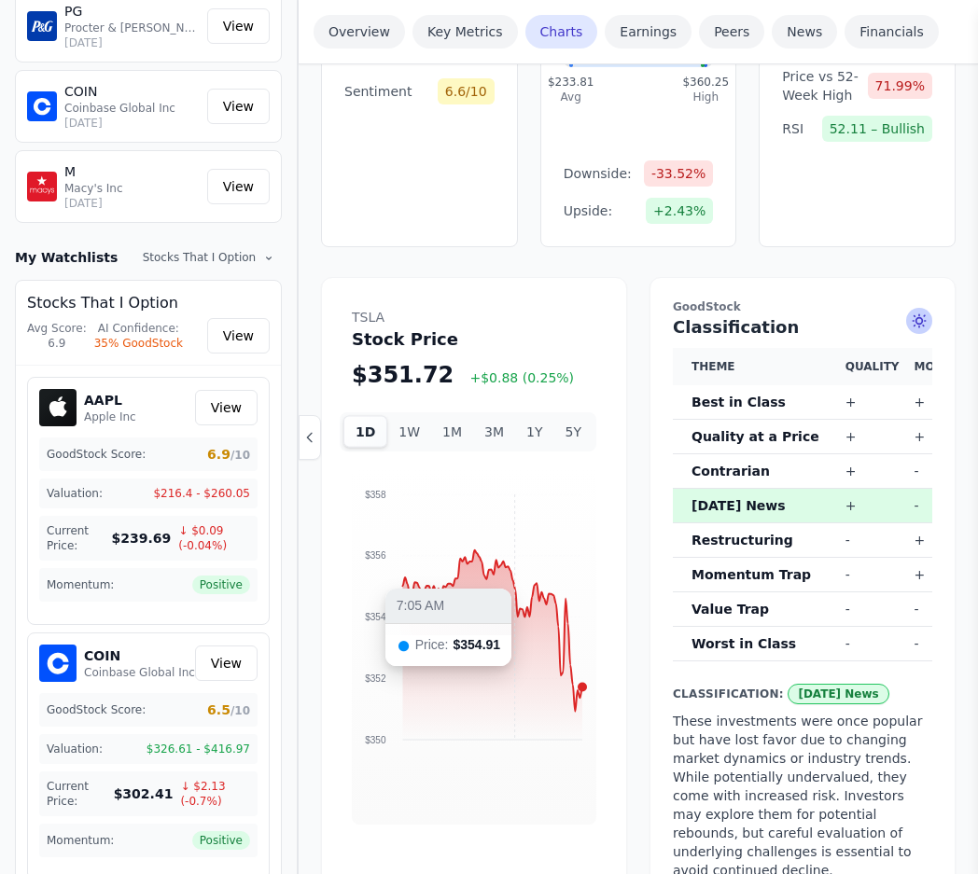
scroll to position [1091, 0]
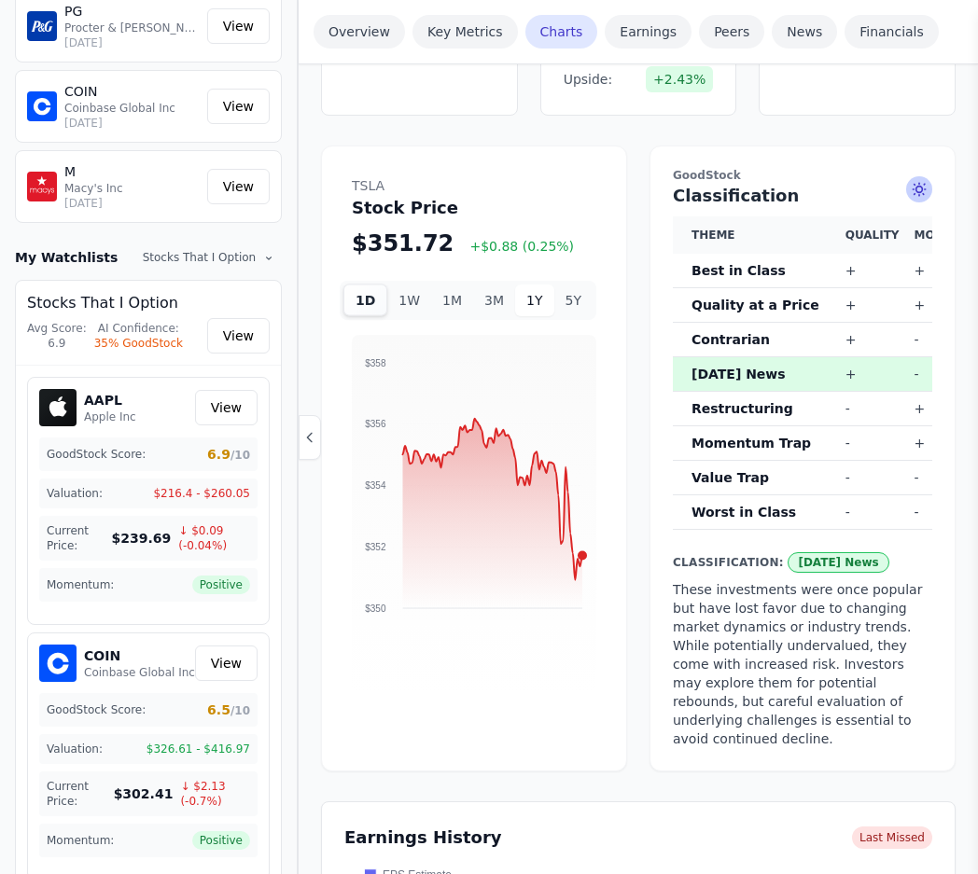
click at [538, 294] on button "1Y" at bounding box center [534, 301] width 38 height 32
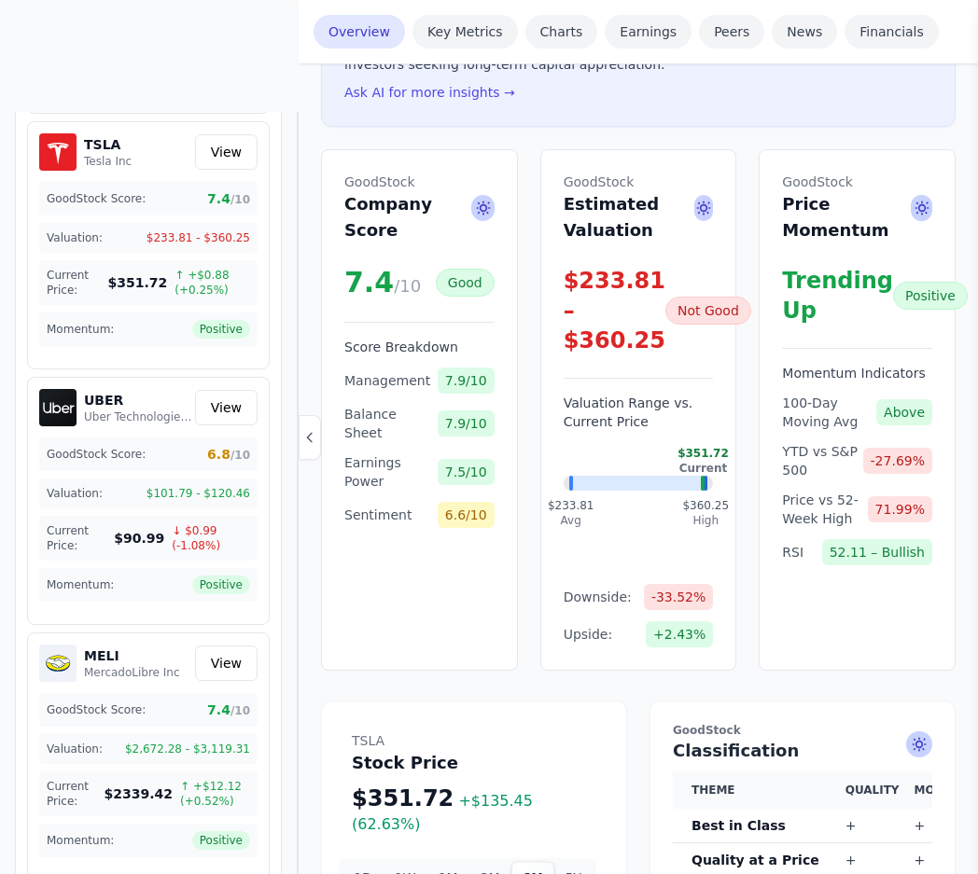
scroll to position [0, 0]
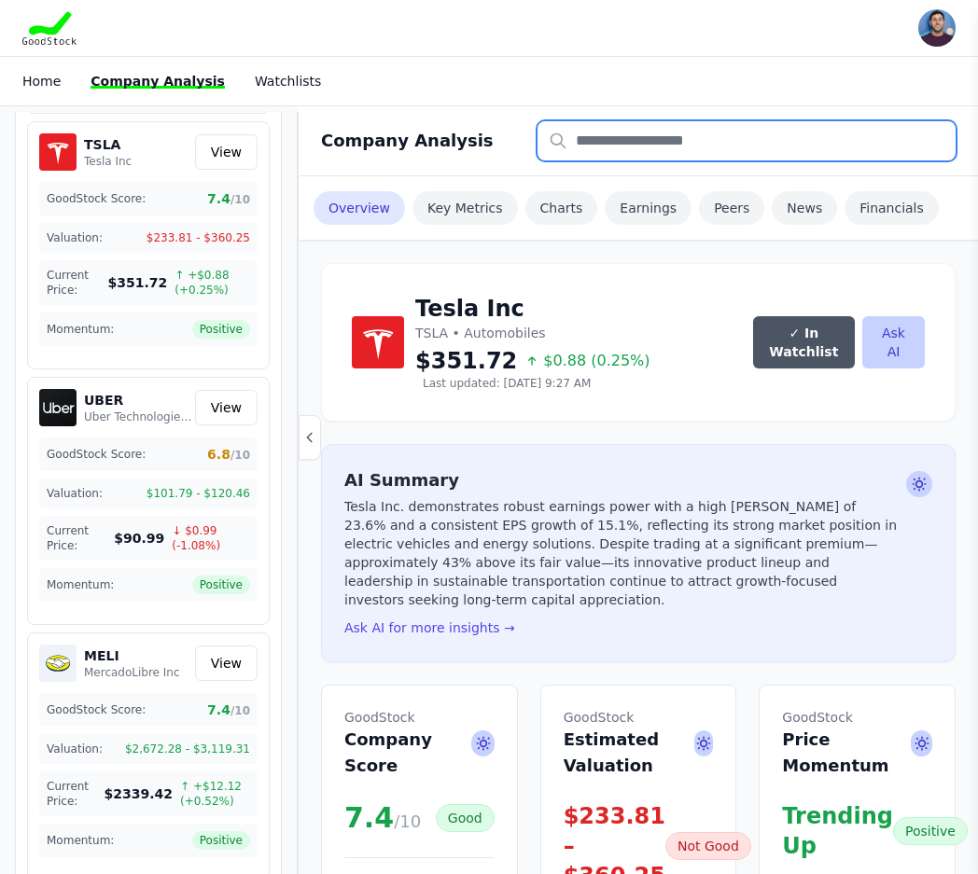
click at [649, 141] on input "text" at bounding box center [746, 140] width 418 height 39
click at [650, 141] on input "text" at bounding box center [746, 140] width 418 height 39
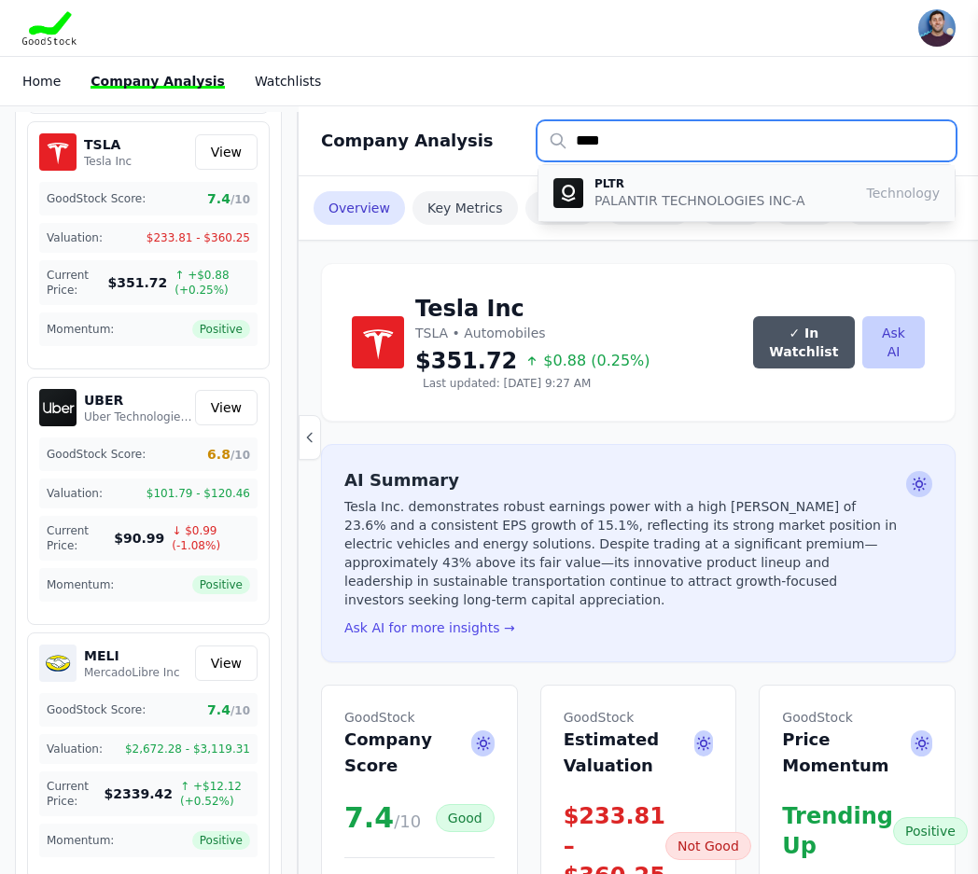
type input "****"
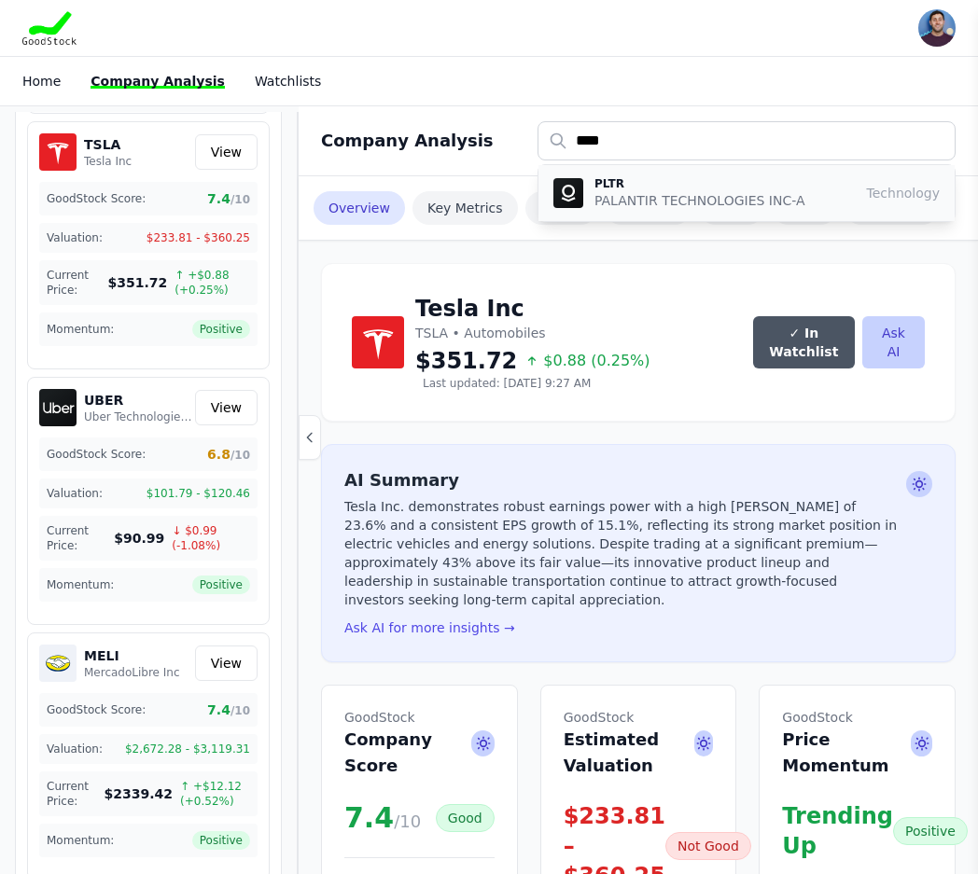
click at [711, 208] on p "PALANTIR TECHNOLOGIES INC-A" at bounding box center [699, 200] width 211 height 19
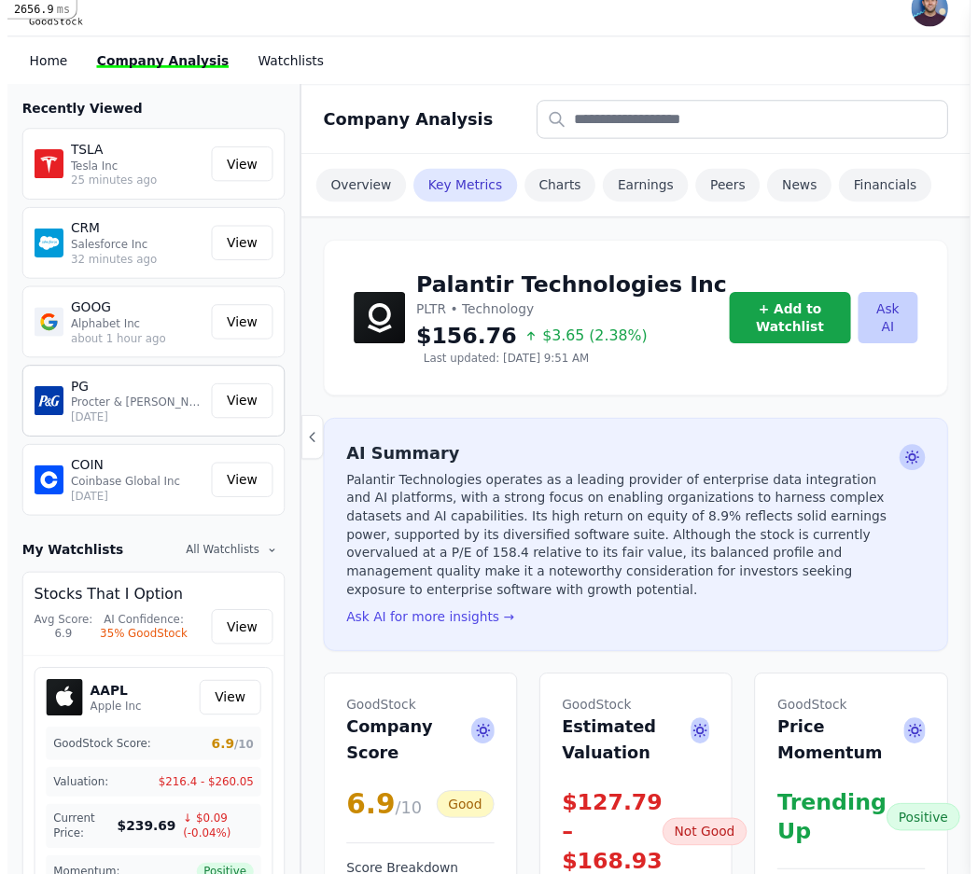
scroll to position [27, 0]
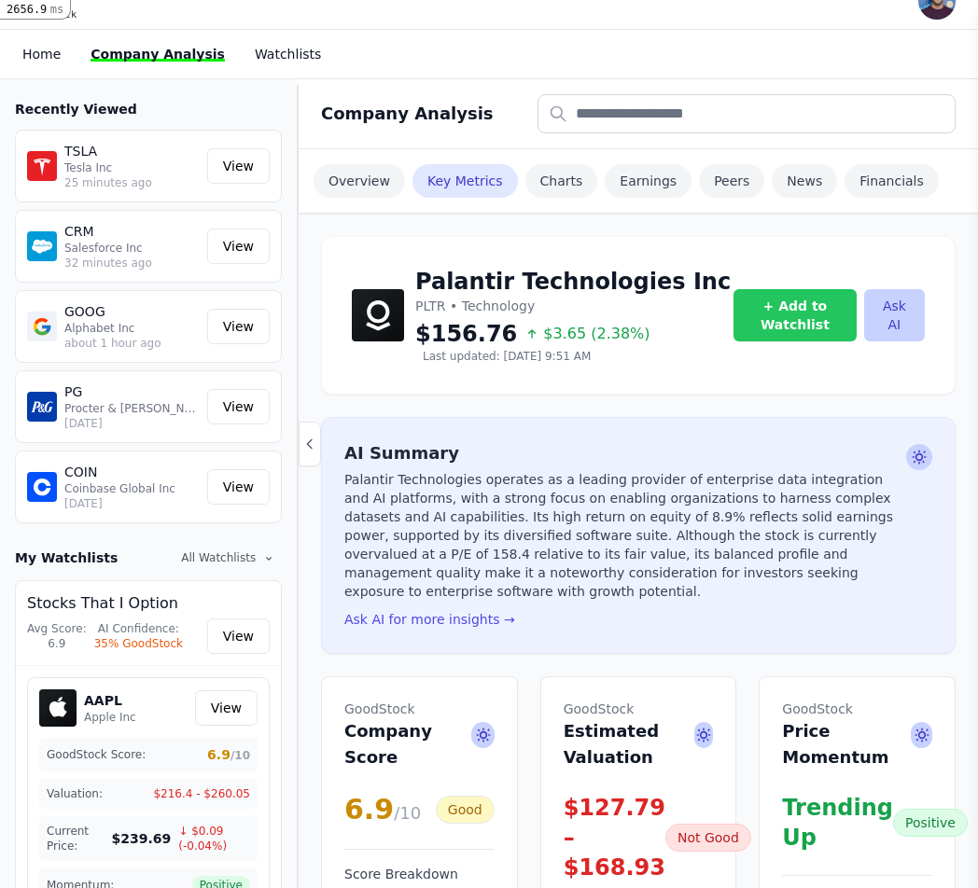
click at [787, 315] on button "+ Add to Watchlist" at bounding box center [794, 315] width 123 height 52
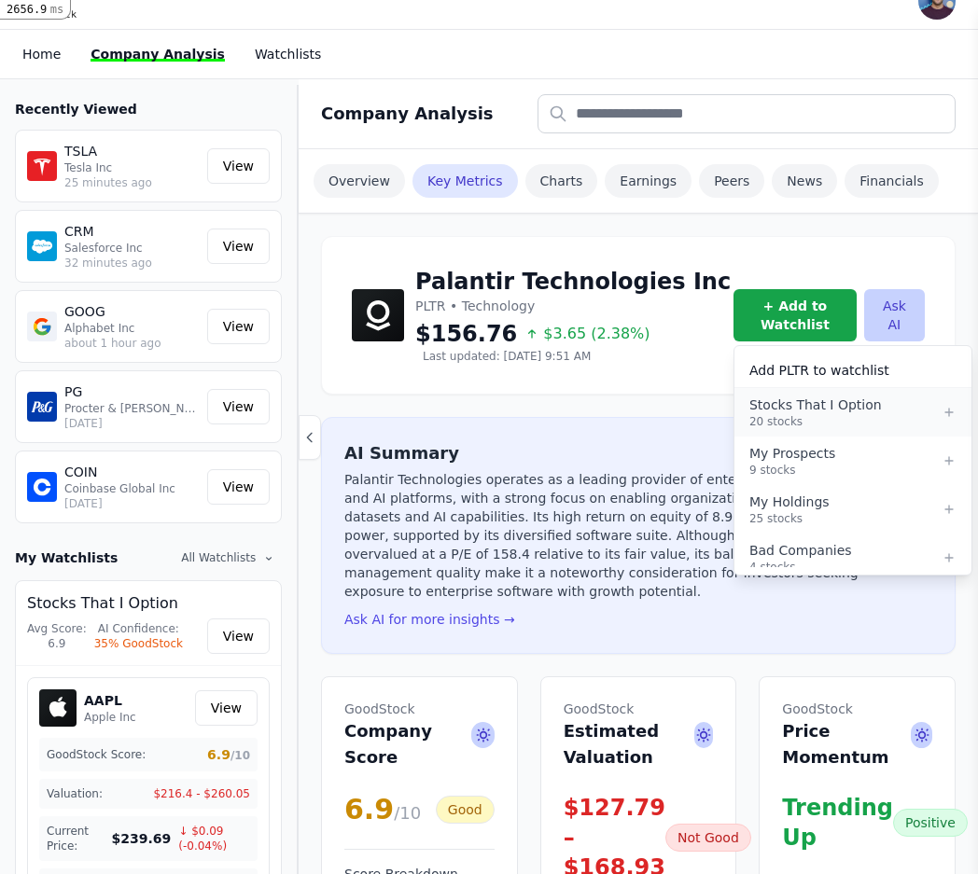
click at [856, 399] on div "Stocks That I Option" at bounding box center [845, 405] width 192 height 19
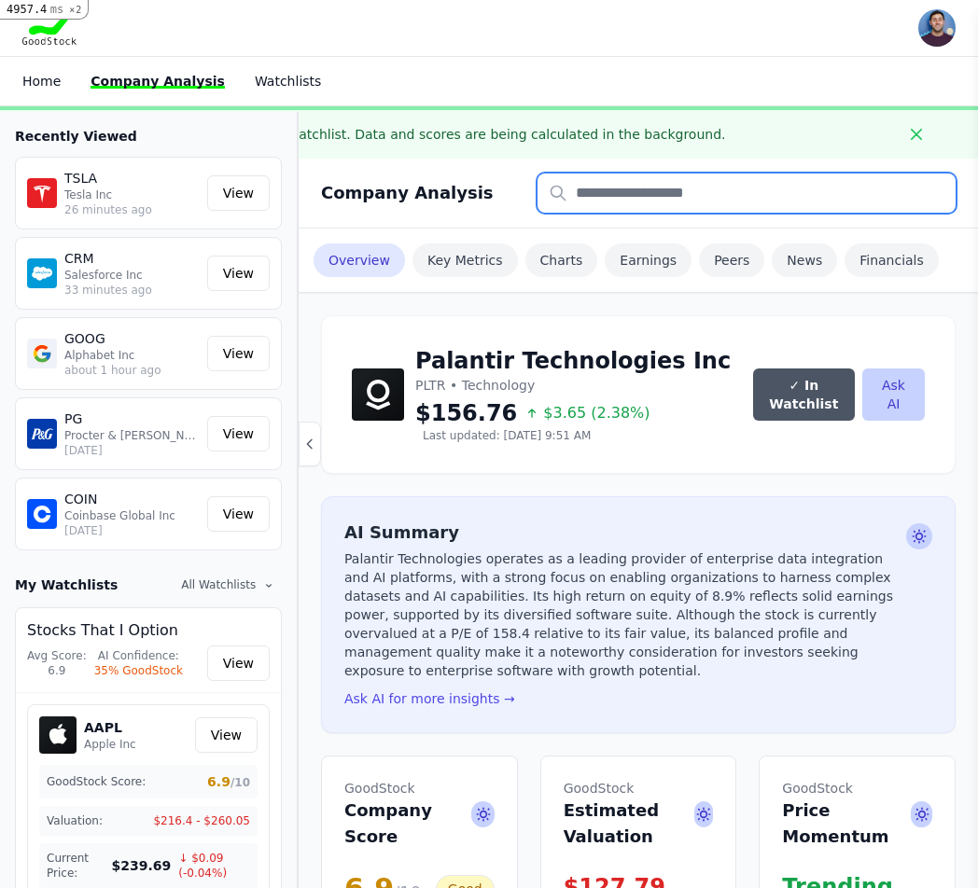
click at [714, 190] on input "text" at bounding box center [746, 193] width 418 height 39
type input "***"
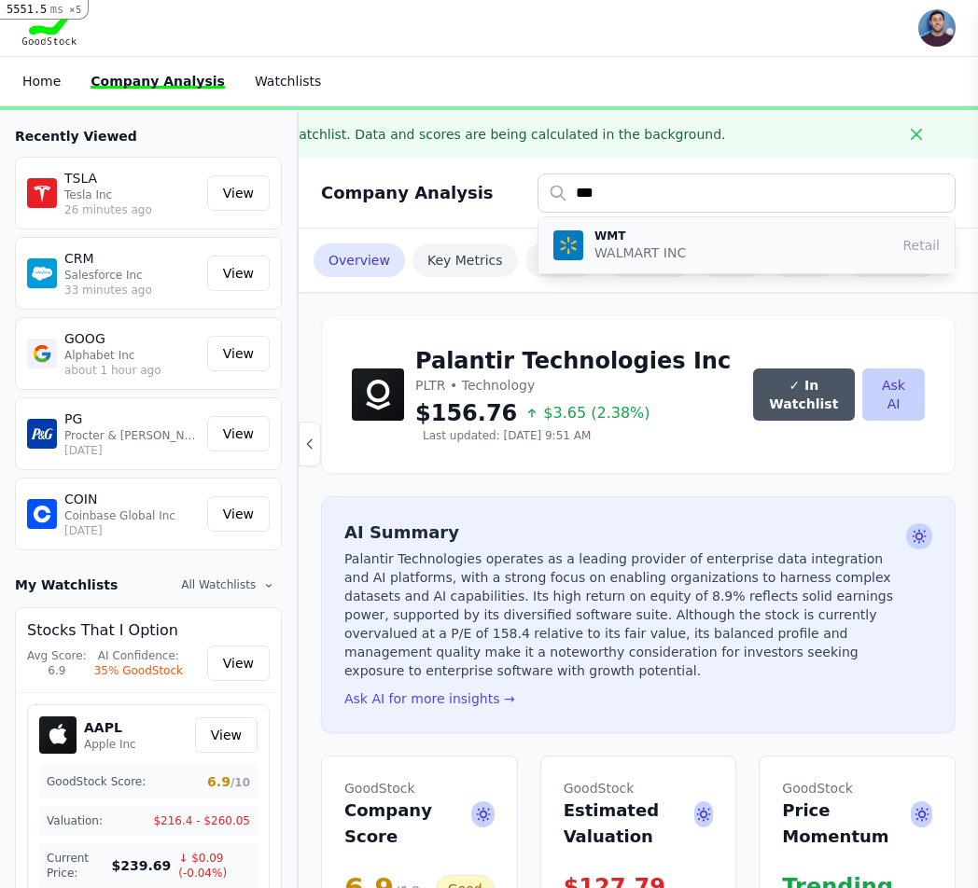
click at [703, 241] on div "WMT WALMART INC Retail" at bounding box center [746, 246] width 386 height 34
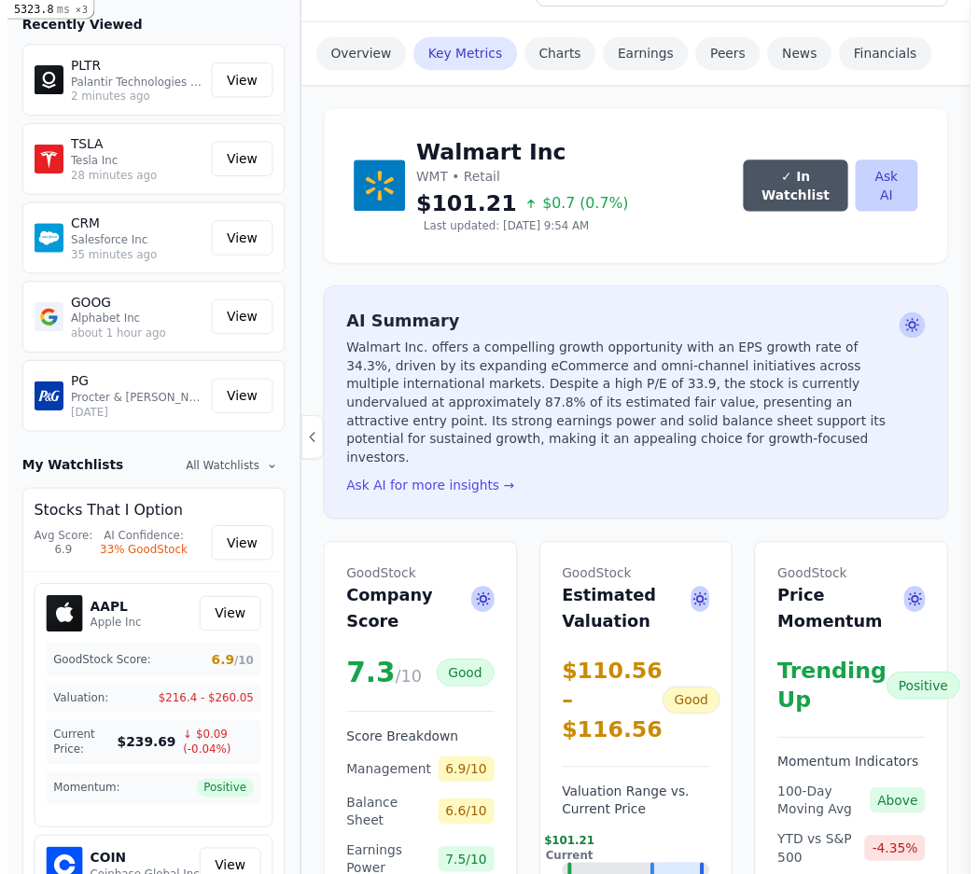
scroll to position [119, 0]
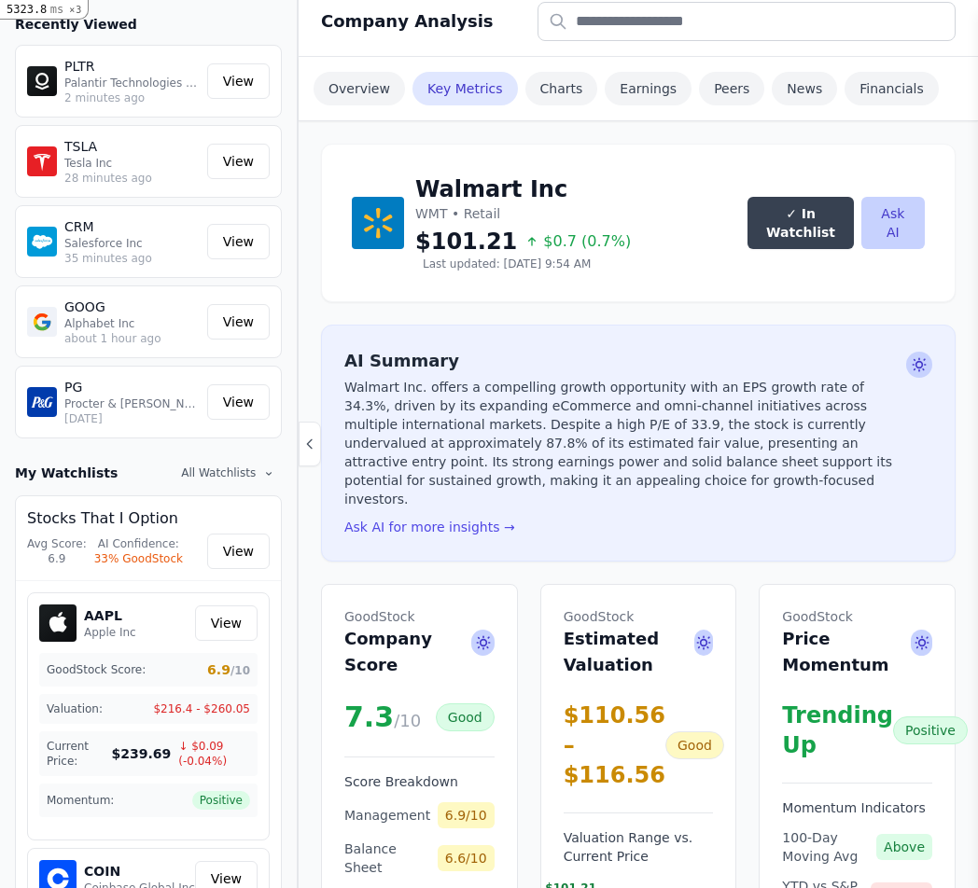
click at [782, 236] on button "✓ In Watchlist" at bounding box center [799, 223] width 105 height 52
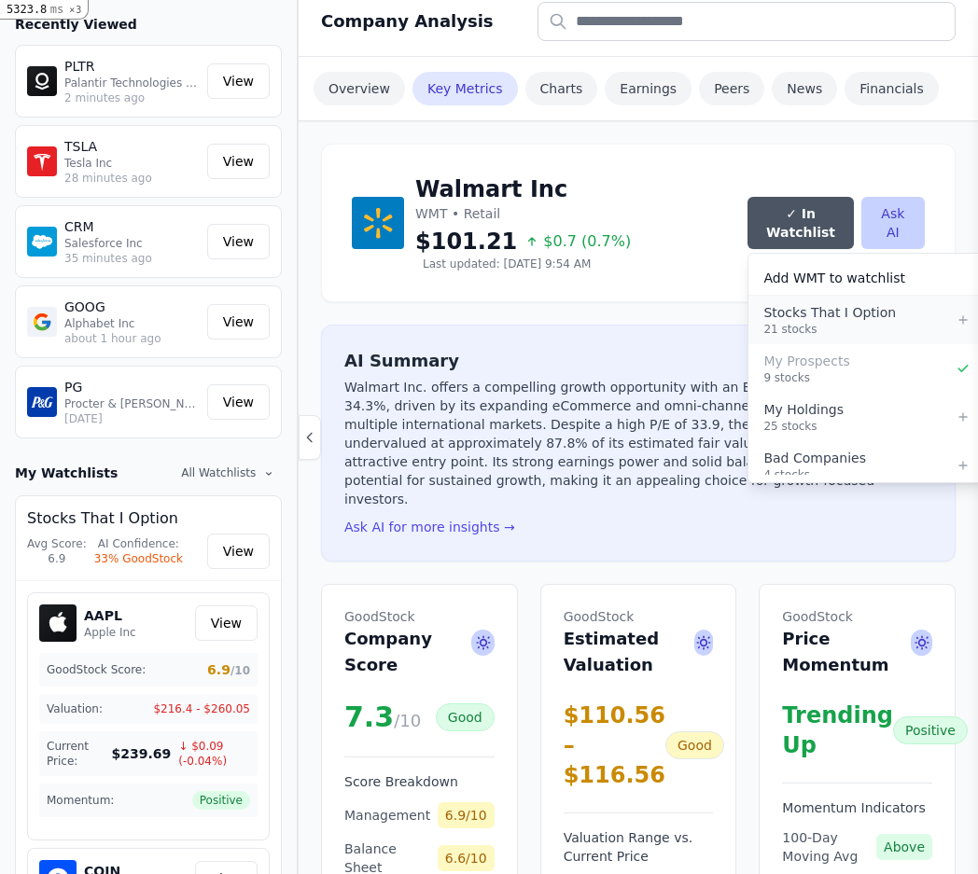
click at [798, 320] on div "Stocks That I Option" at bounding box center [859, 312] width 192 height 19
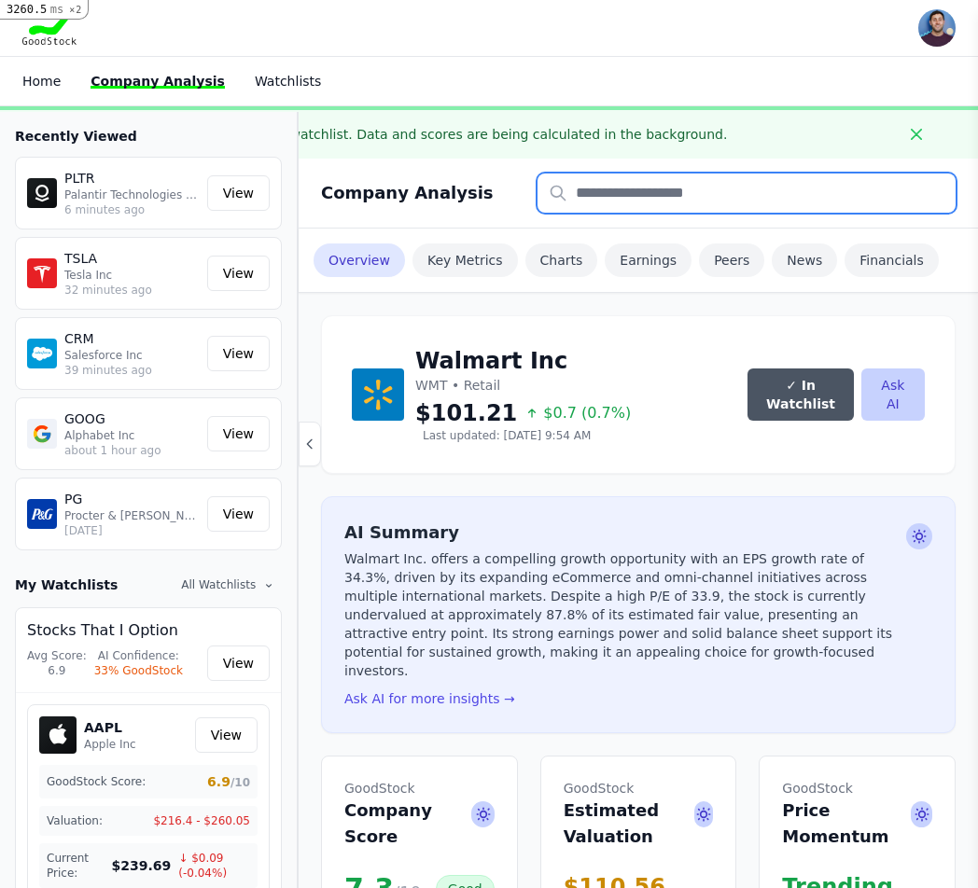
click at [641, 186] on input "text" at bounding box center [746, 193] width 418 height 39
type input "***"
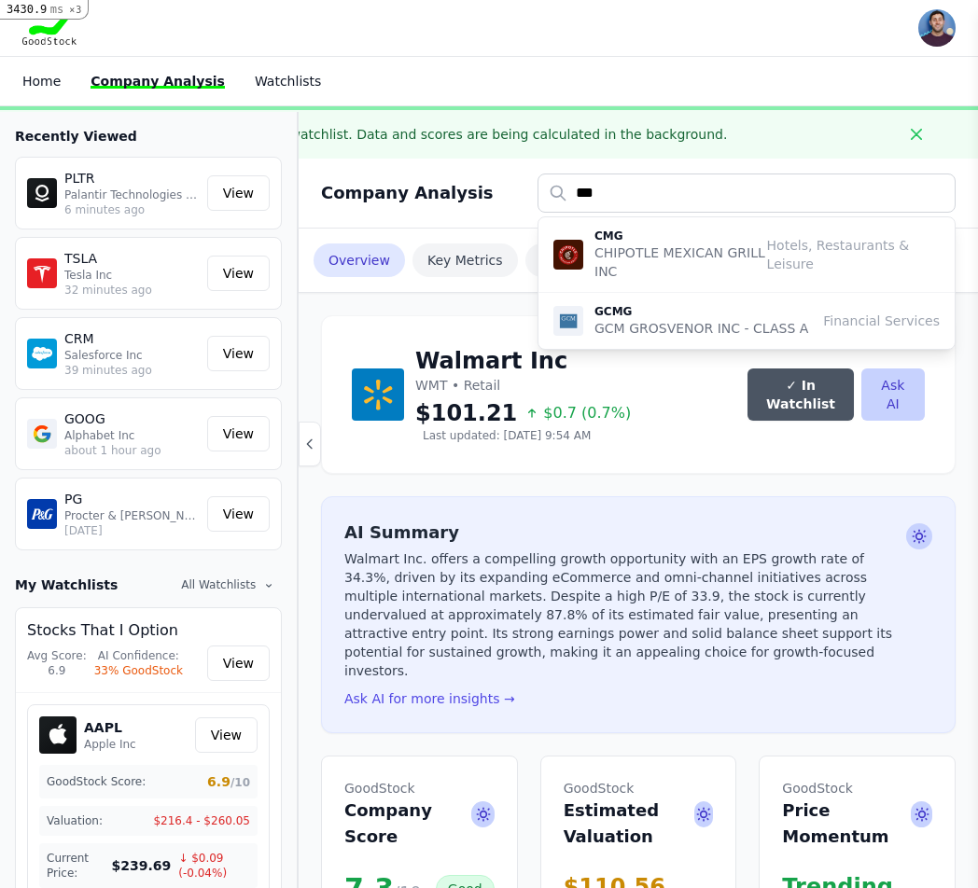
drag, startPoint x: 656, startPoint y: 231, endPoint x: 657, endPoint y: 244, distance: 13.1
click at [657, 244] on div "CMG CHIPOTLE MEXICAN GRILL INC" at bounding box center [680, 255] width 173 height 52
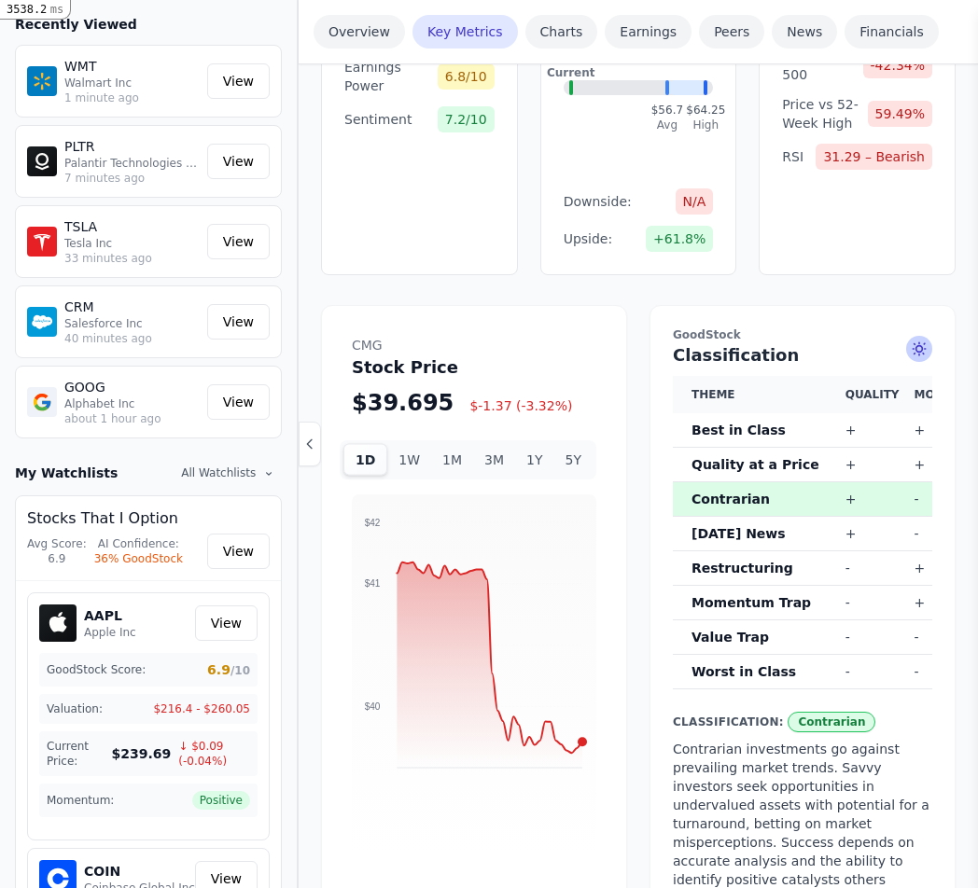
scroll to position [978, 0]
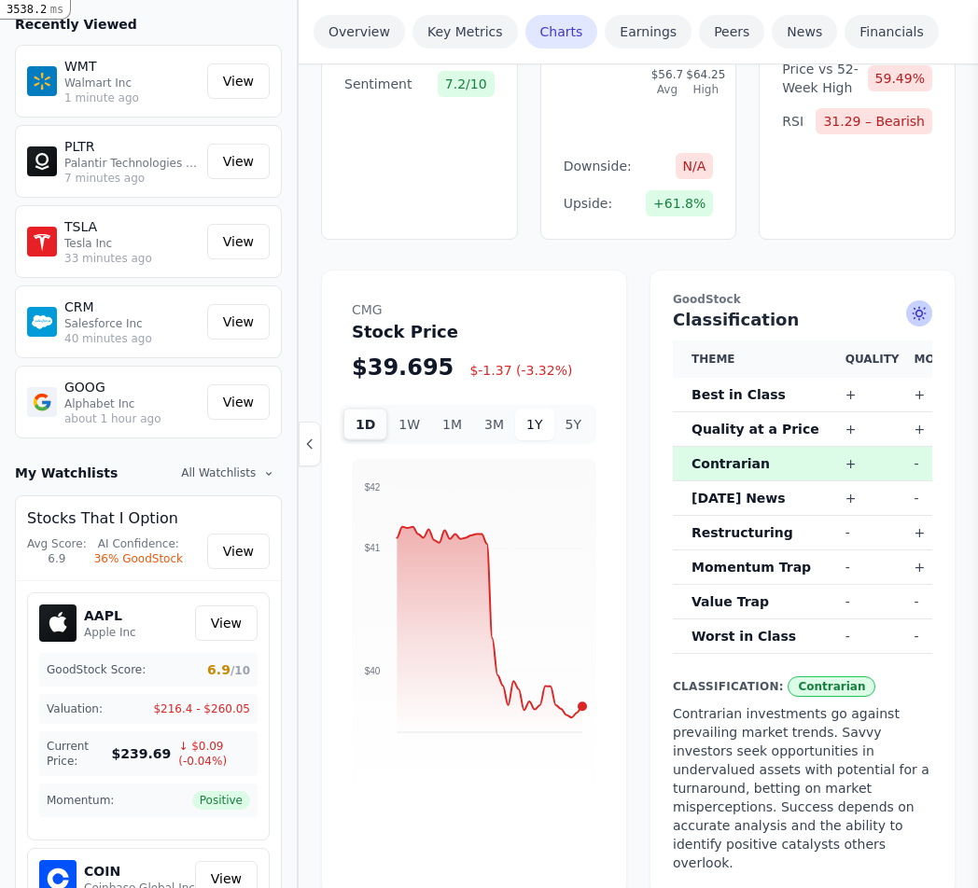
click at [536, 409] on button "1Y" at bounding box center [534, 425] width 38 height 32
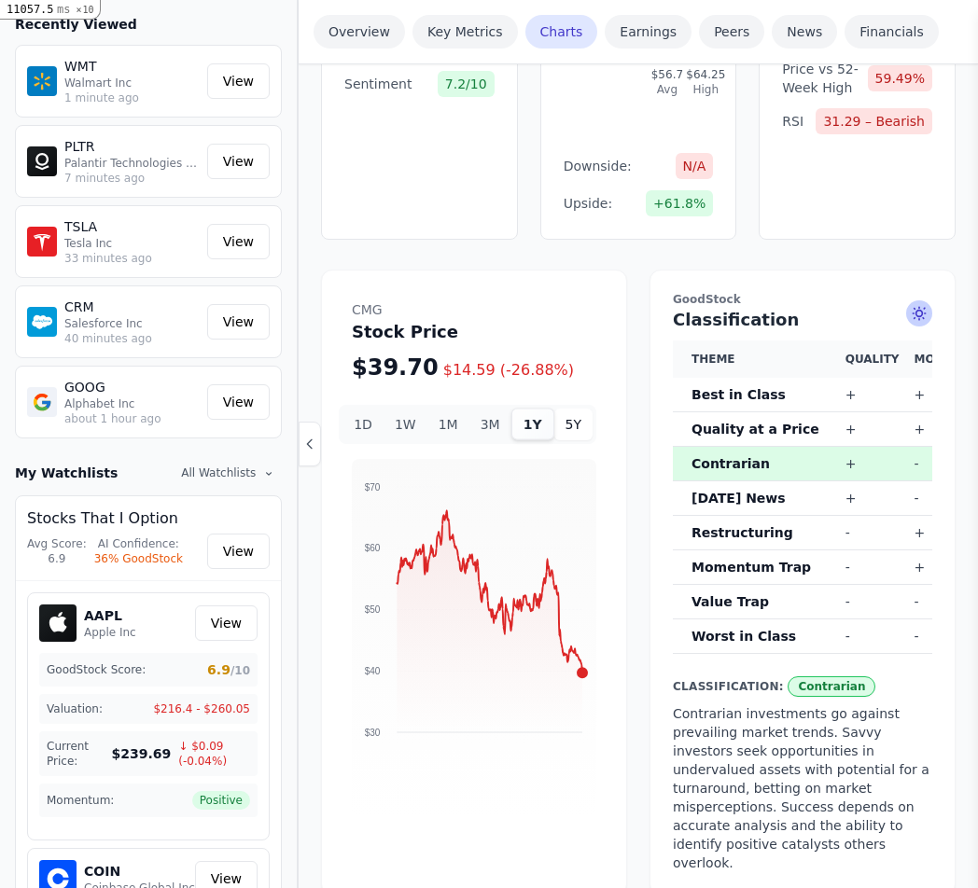
click at [586, 409] on button "5Y" at bounding box center [573, 425] width 38 height 32
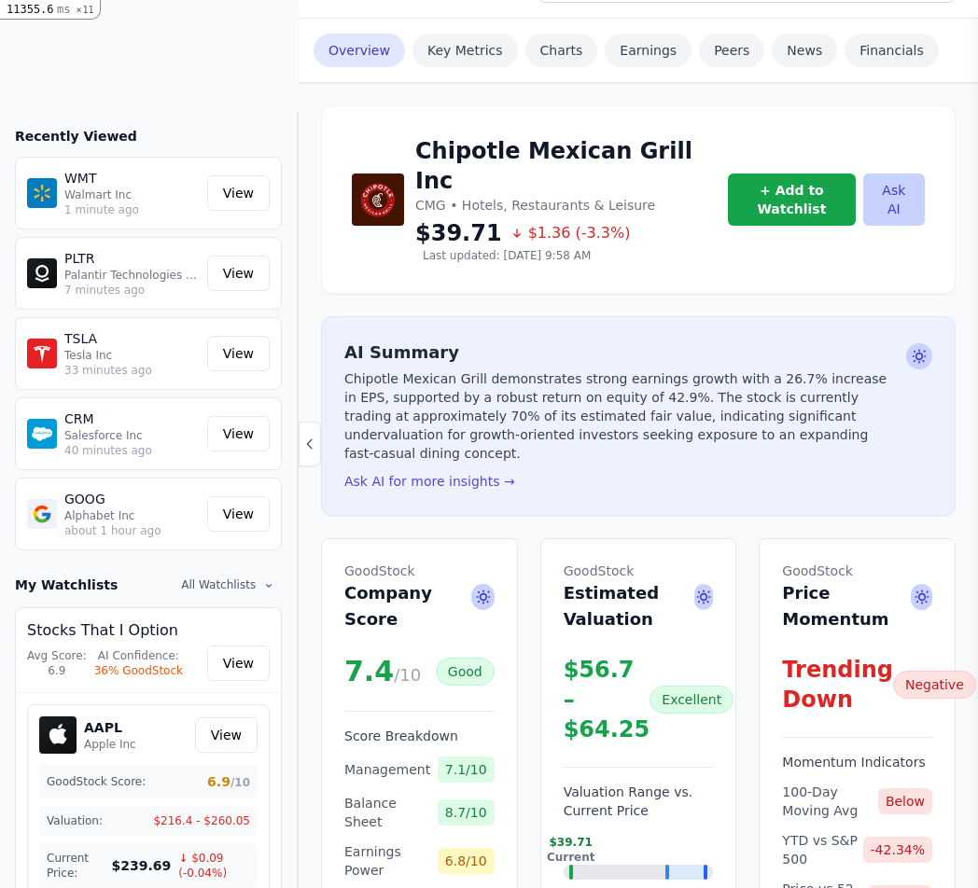
scroll to position [0, 0]
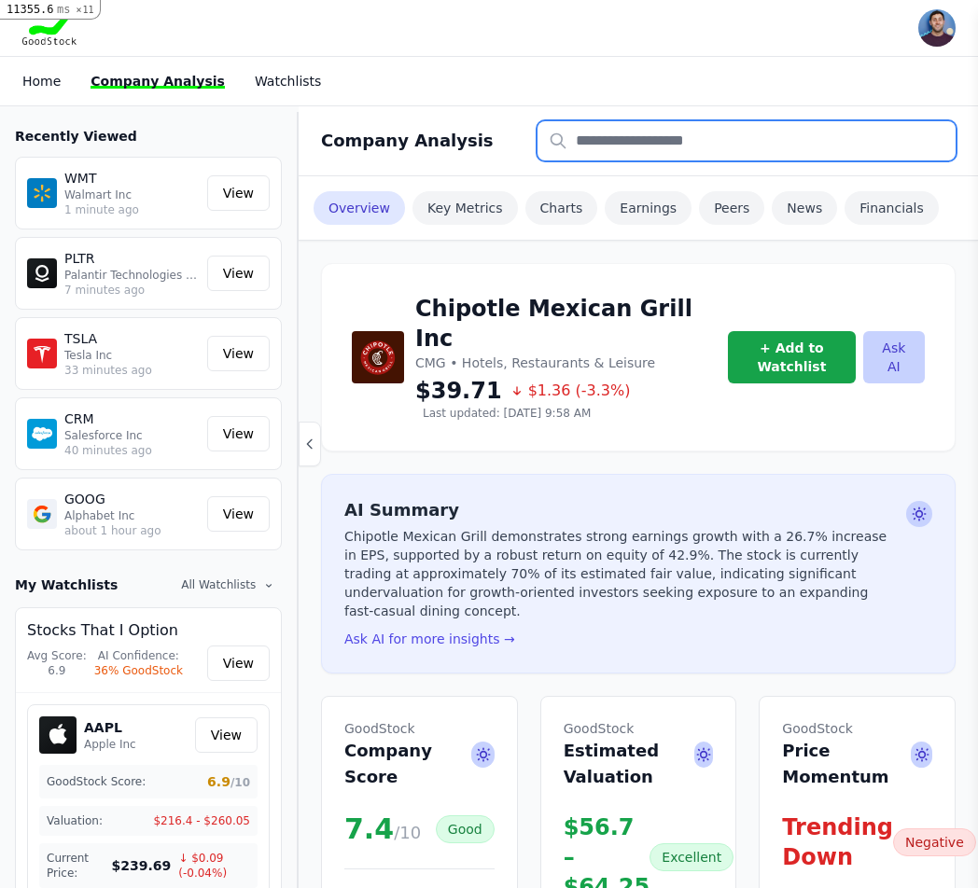
click at [615, 139] on input "text" at bounding box center [746, 140] width 418 height 39
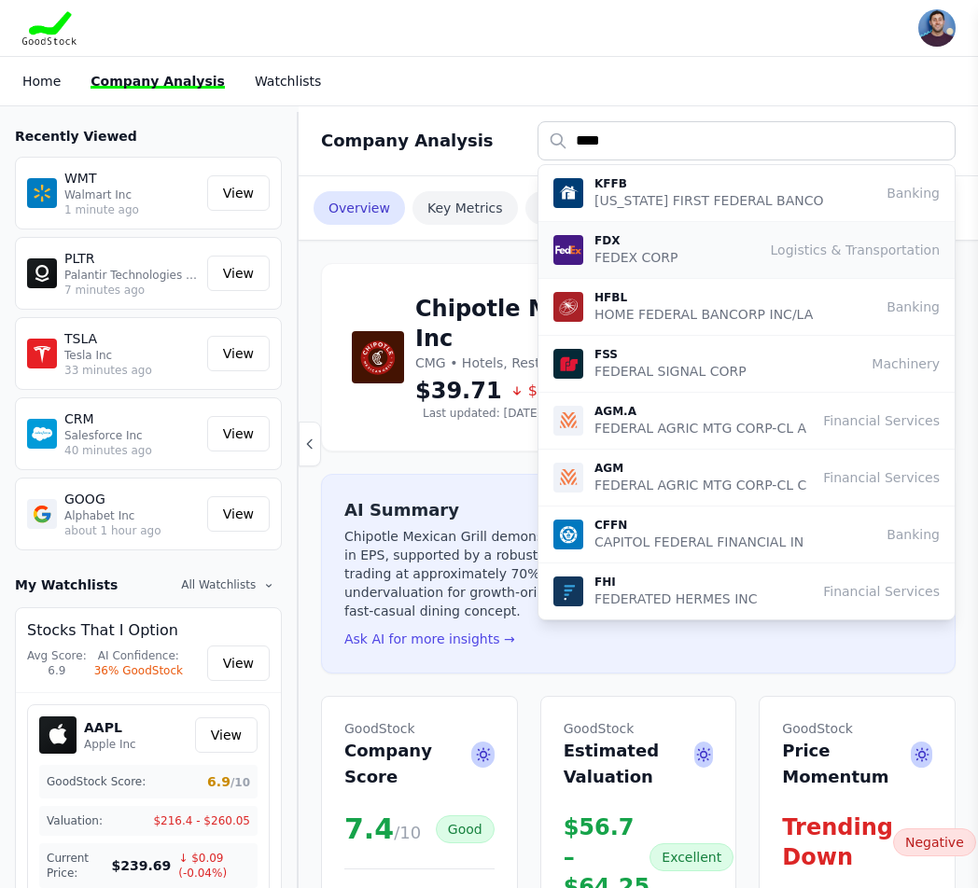
click at [689, 256] on div "FDX FEDEX CORP Logistics & Transportation" at bounding box center [746, 250] width 386 height 34
type input "***"
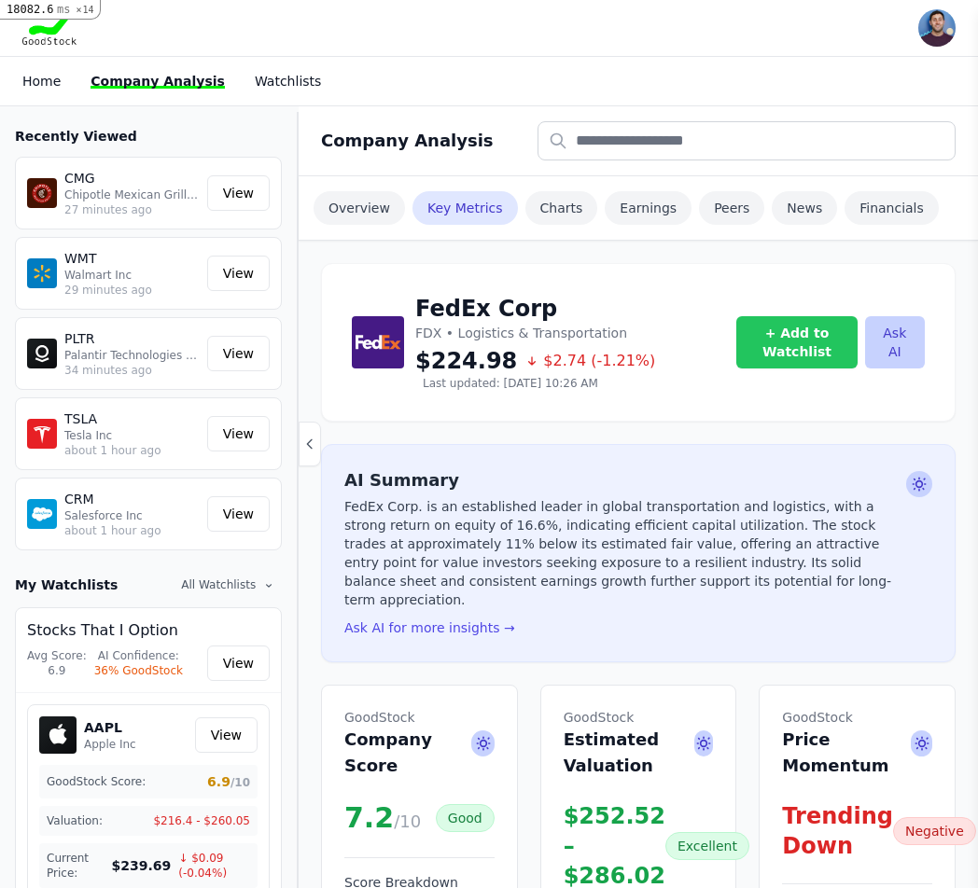
click at [764, 333] on button "+ Add to Watchlist" at bounding box center [796, 342] width 120 height 52
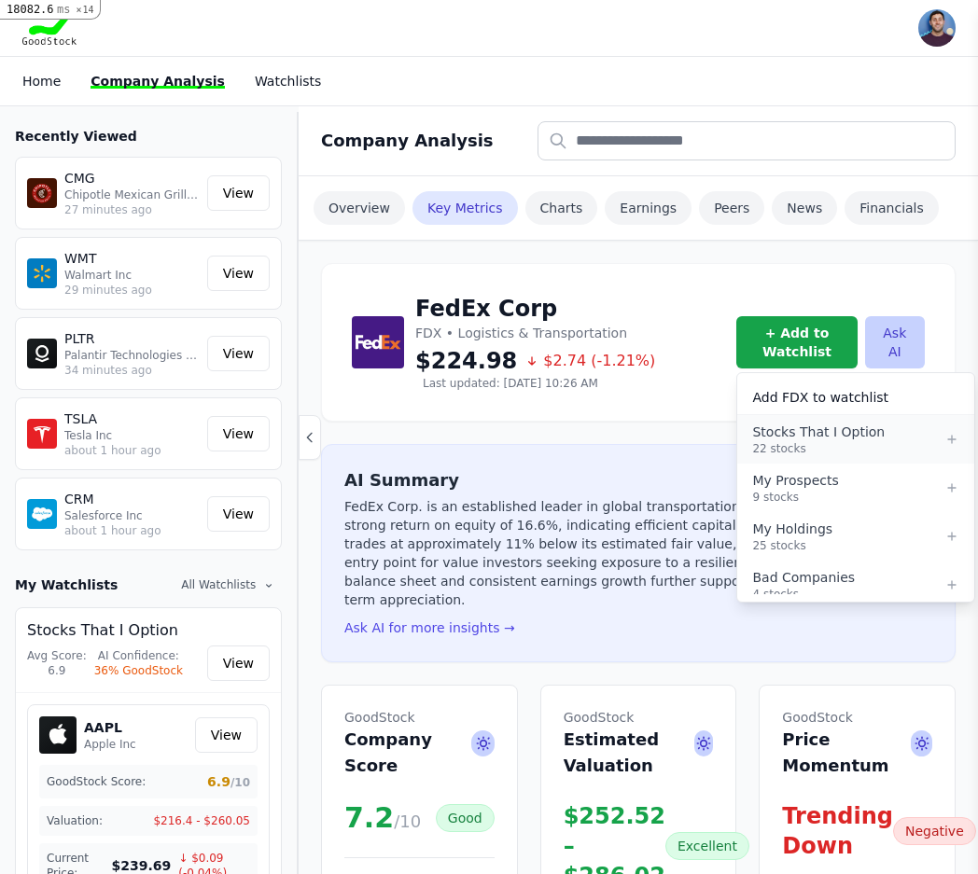
click at [865, 442] on div "22 stocks" at bounding box center [848, 448] width 192 height 15
